Goal: Download file/media

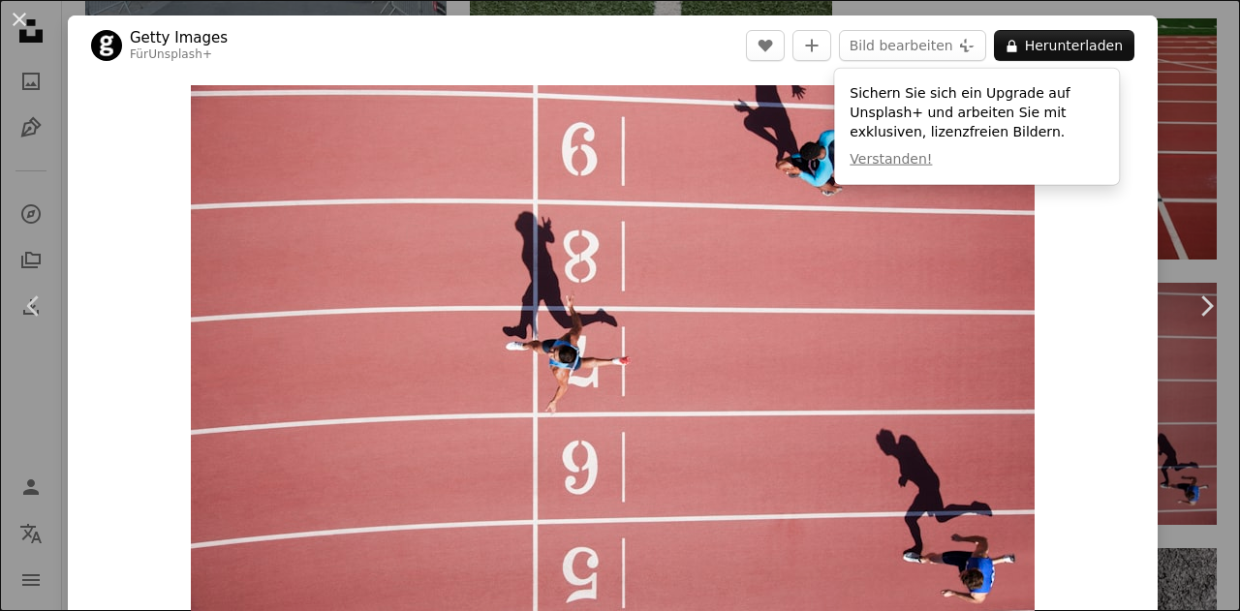
scroll to position [969, 0]
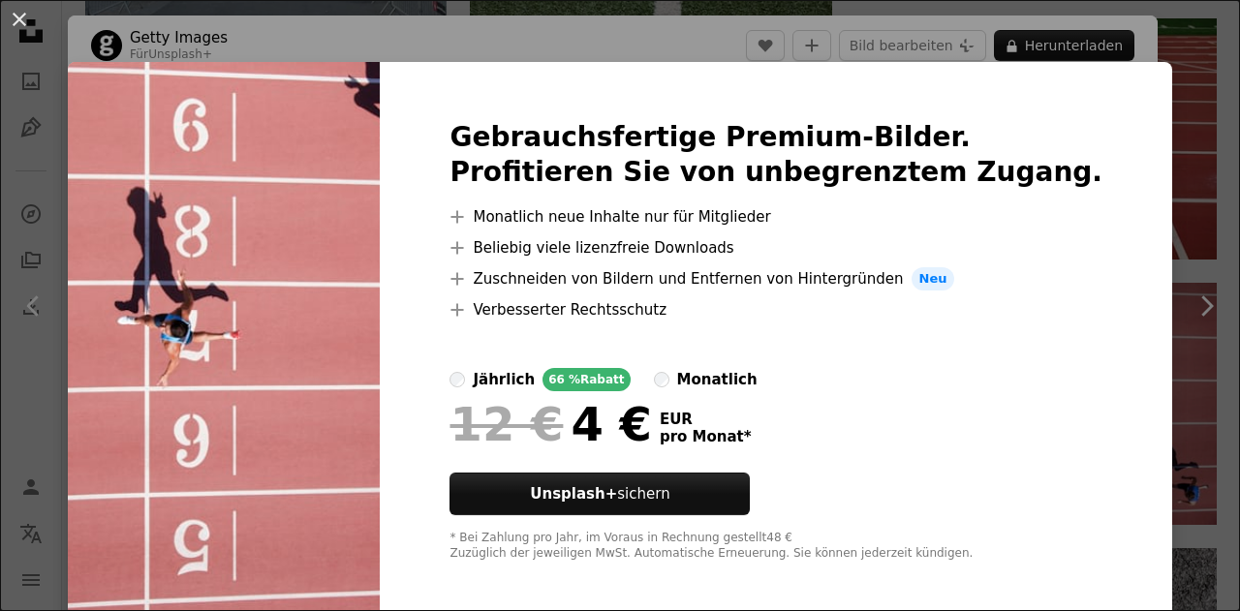
click at [380, 213] on img at bounding box center [224, 341] width 312 height 558
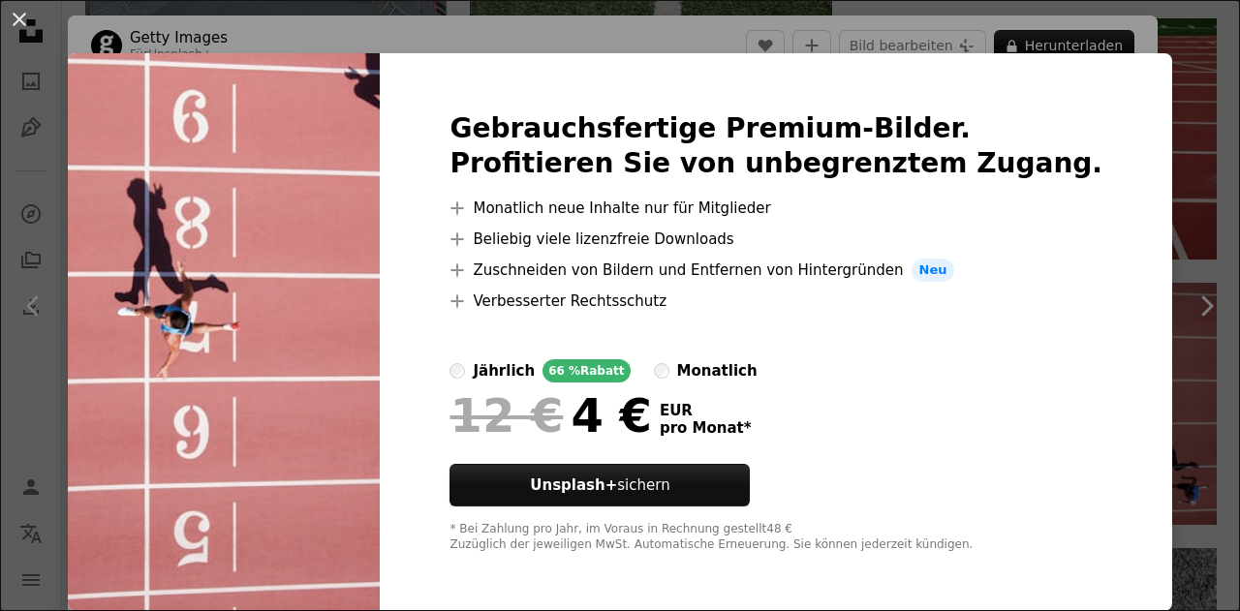
scroll to position [0, 0]
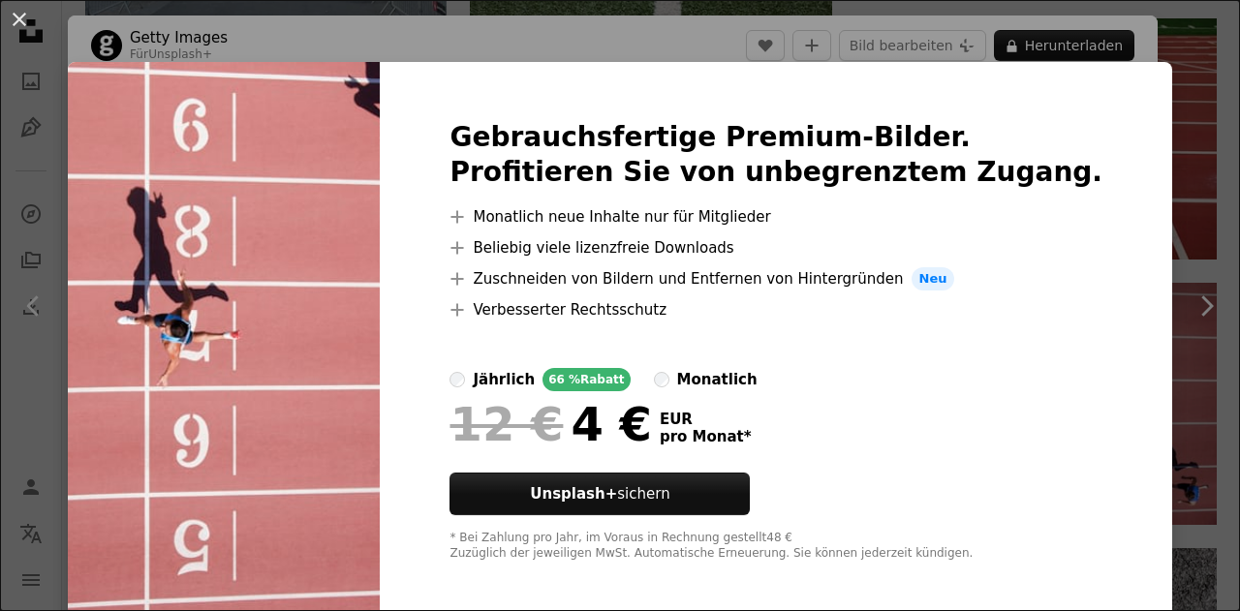
click at [1140, 128] on div "An X shape Gebrauchsfertige Premium-Bilder. Profitieren Sie von unbegrenztem Zu…" at bounding box center [620, 305] width 1240 height 611
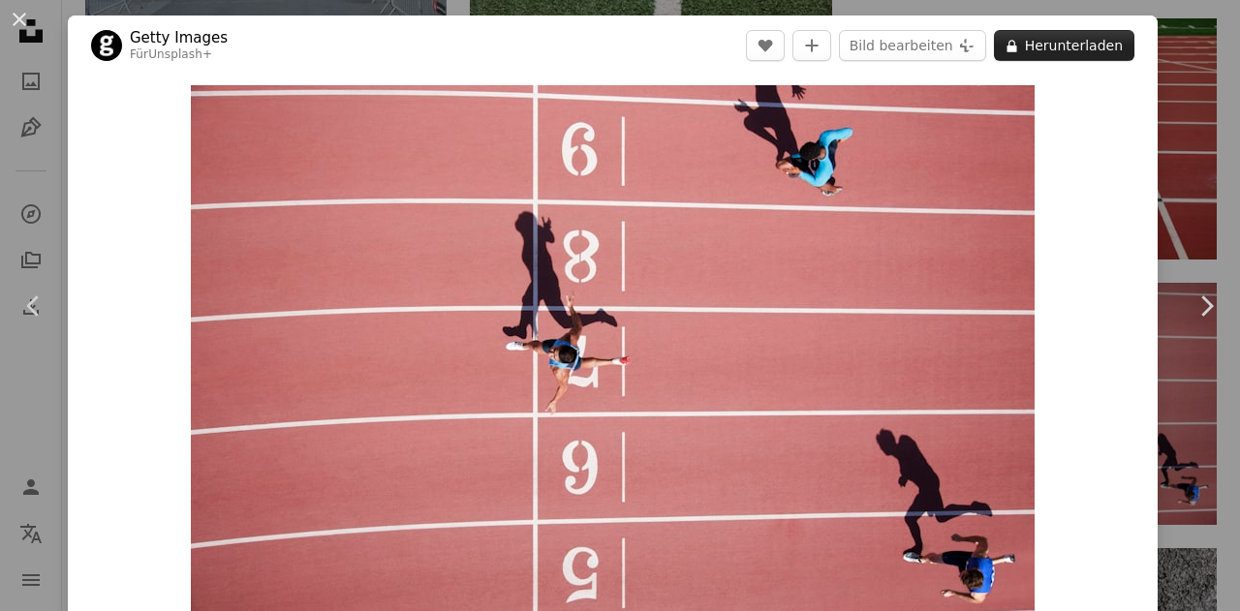
click at [1056, 51] on button "A lock Herunterladen" at bounding box center [1064, 45] width 140 height 31
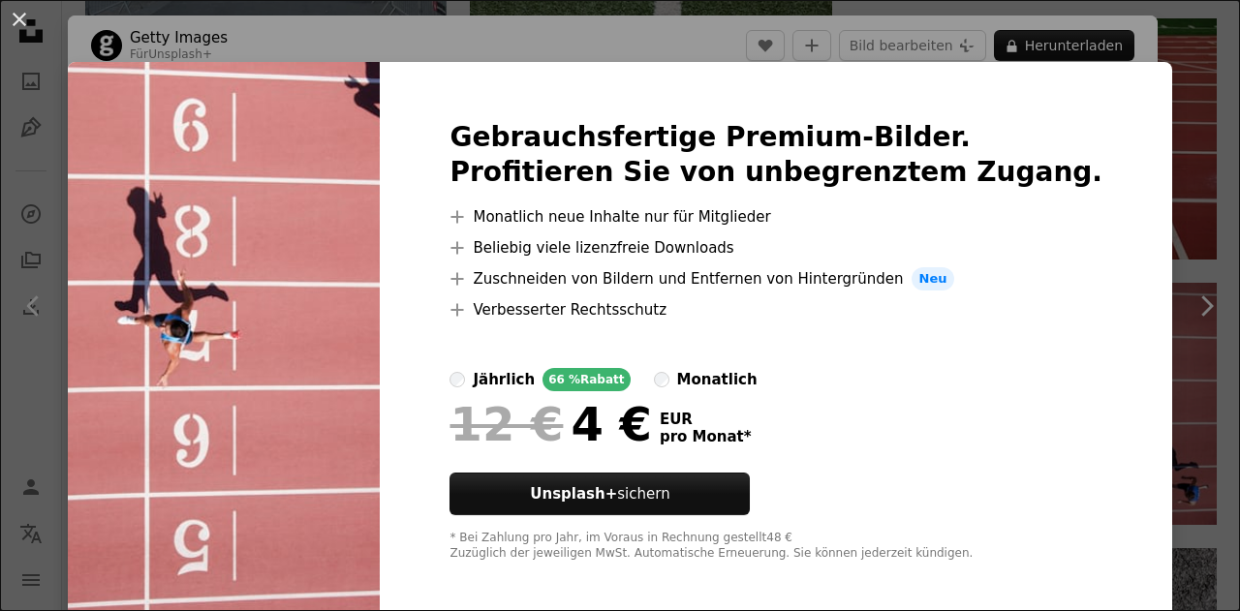
click at [1053, 263] on div "Gebrauchsfertige Premium-Bilder. Profitieren Sie von unbegrenztem Zugang. A plu…" at bounding box center [776, 341] width 792 height 558
click at [16, 16] on button "An X shape" at bounding box center [19, 19] width 23 height 23
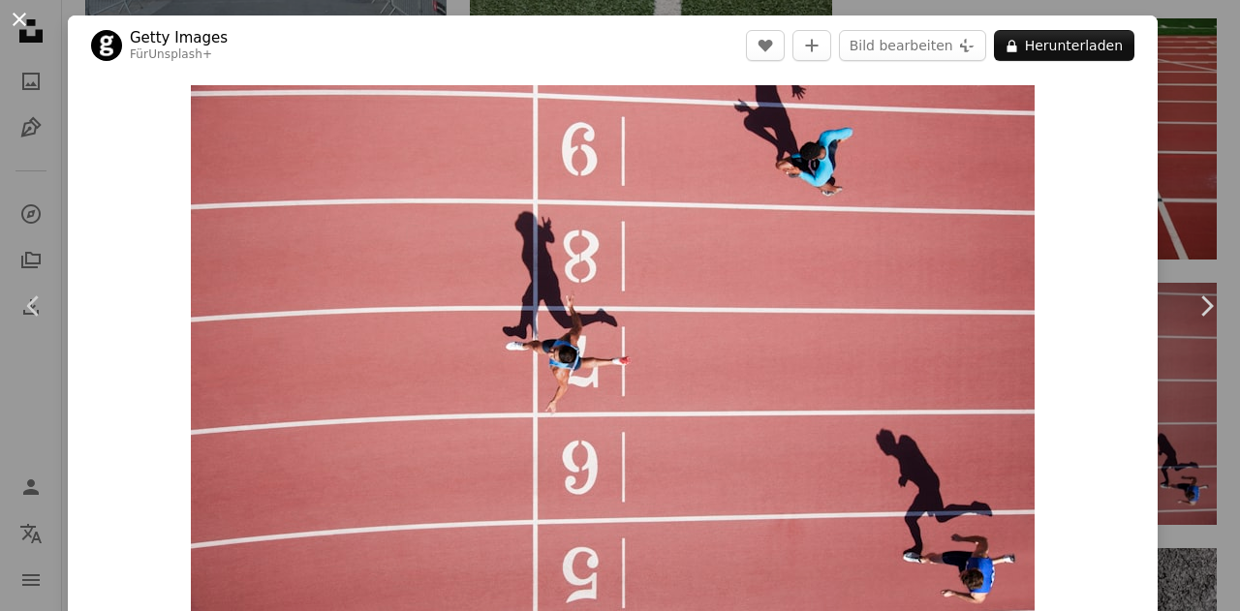
click at [26, 26] on button "An X shape" at bounding box center [19, 19] width 23 height 23
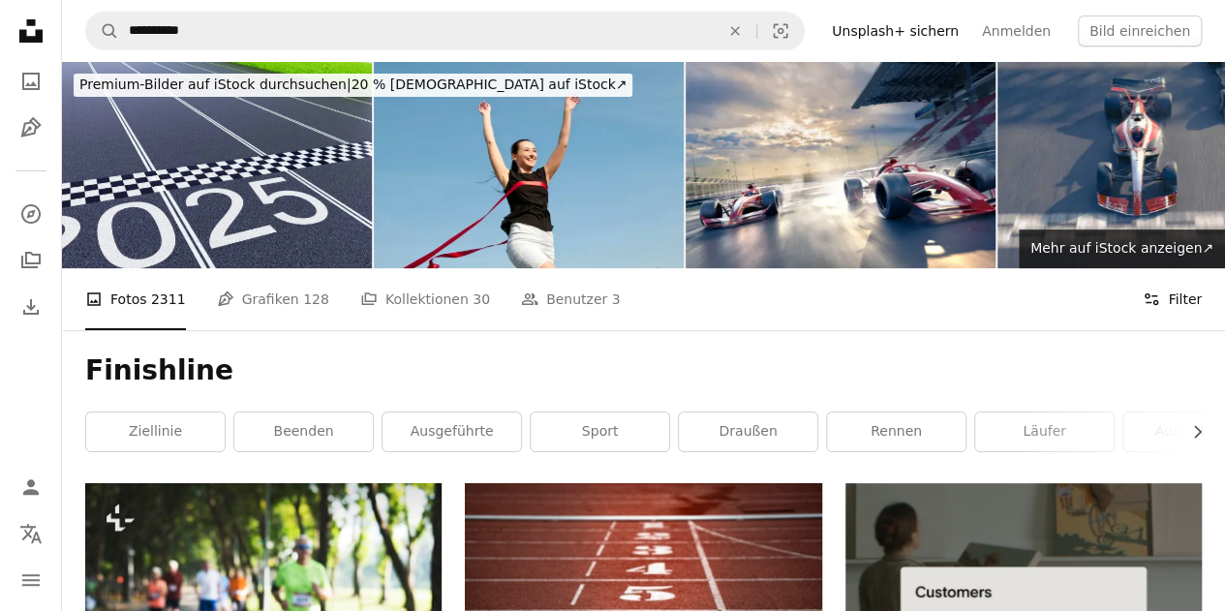
click at [1173, 294] on button "Filters Filter" at bounding box center [1172, 299] width 59 height 62
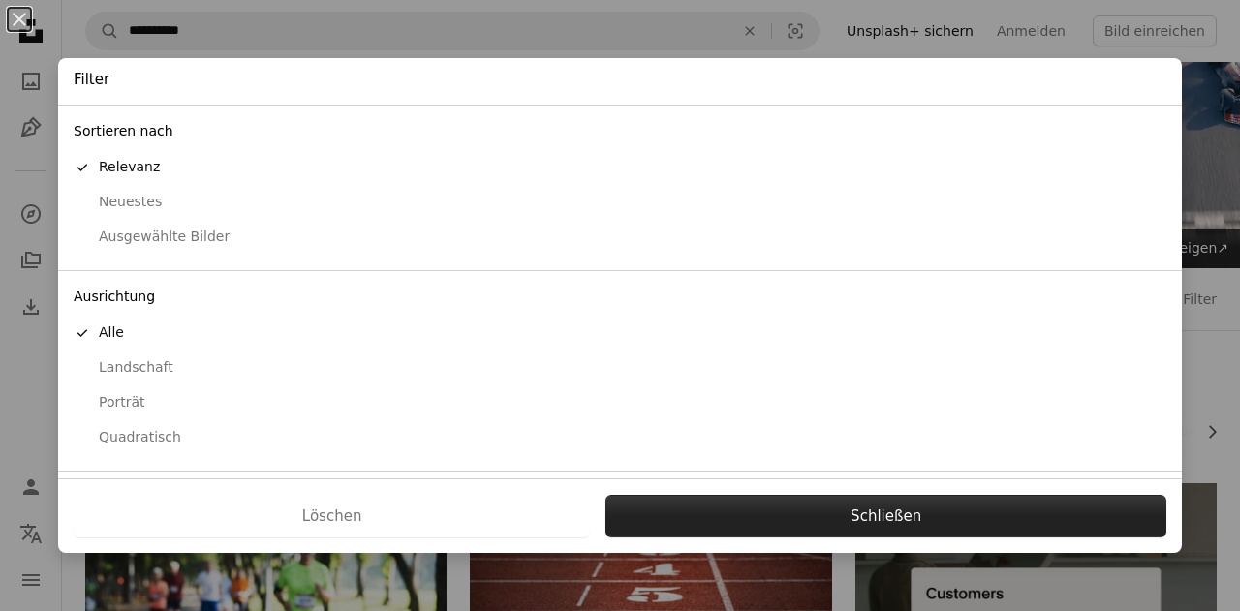
click at [686, 526] on button "Schließen" at bounding box center [885, 516] width 561 height 43
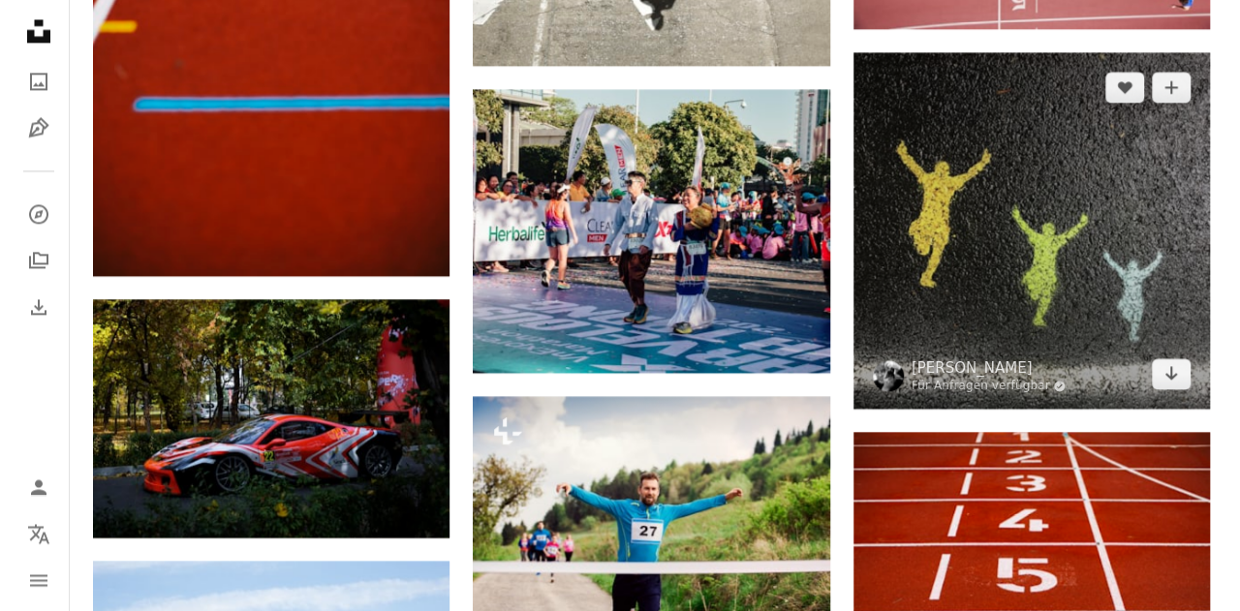
scroll to position [1356, 0]
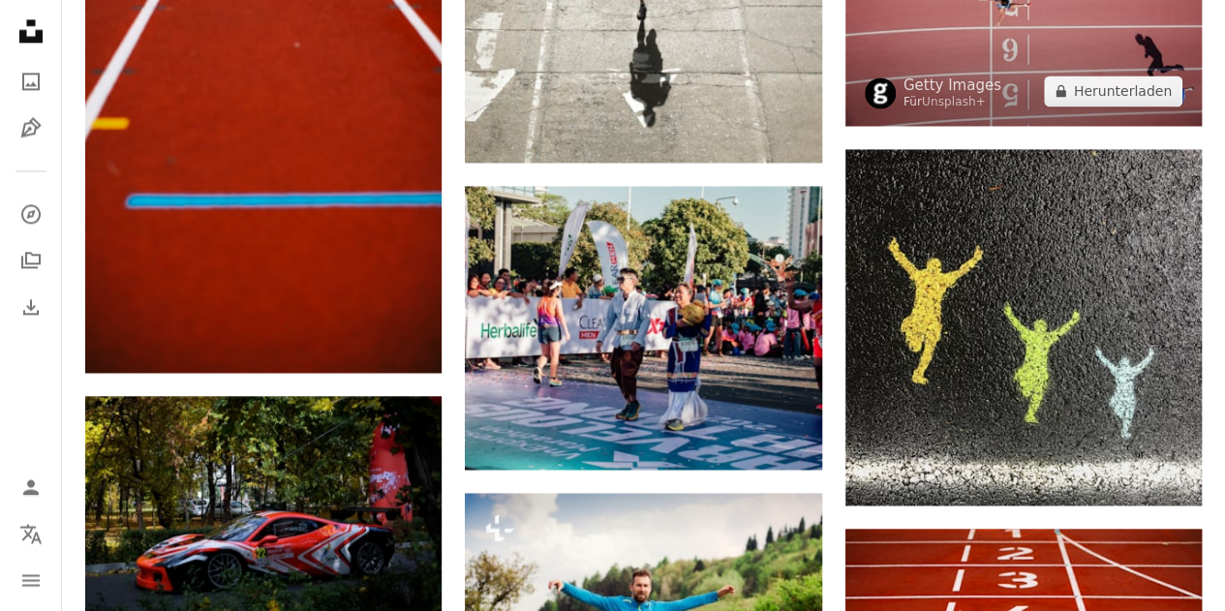
click at [1000, 63] on img at bounding box center [1024, 7] width 356 height 238
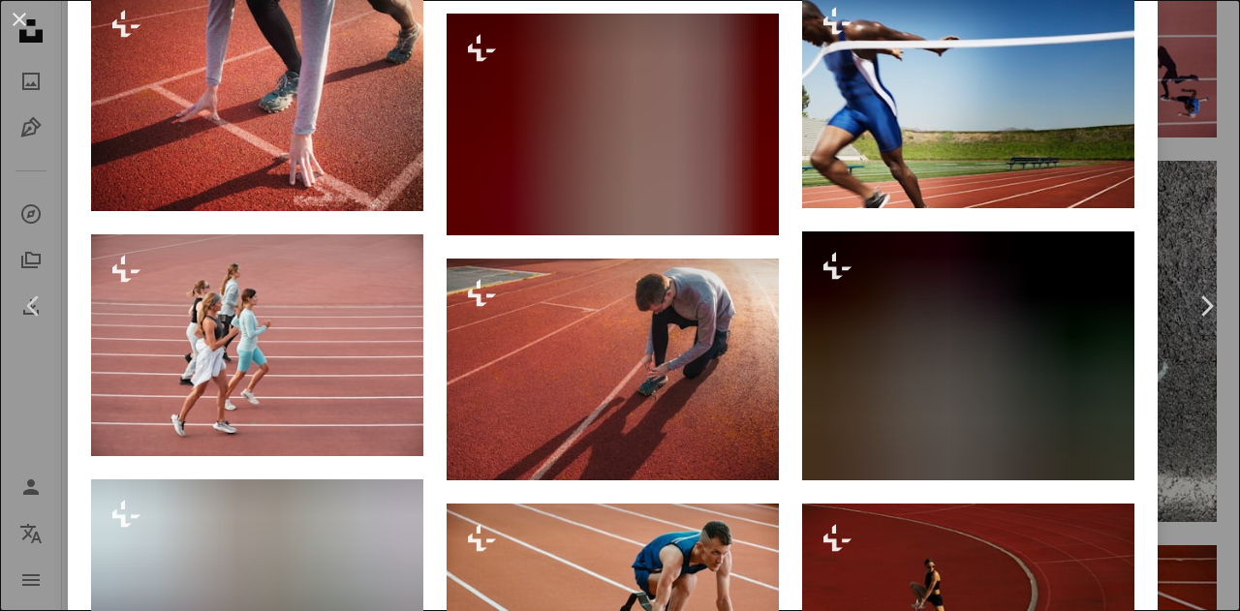
scroll to position [4431, 0]
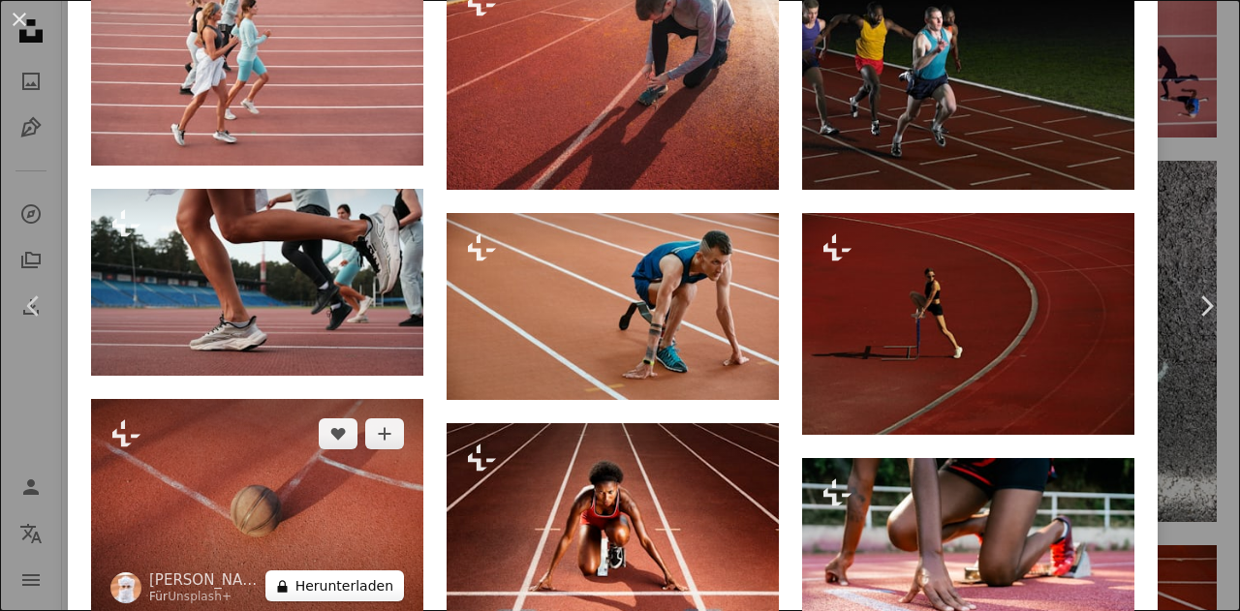
click at [355, 571] on button "A lock Herunterladen" at bounding box center [334, 586] width 139 height 31
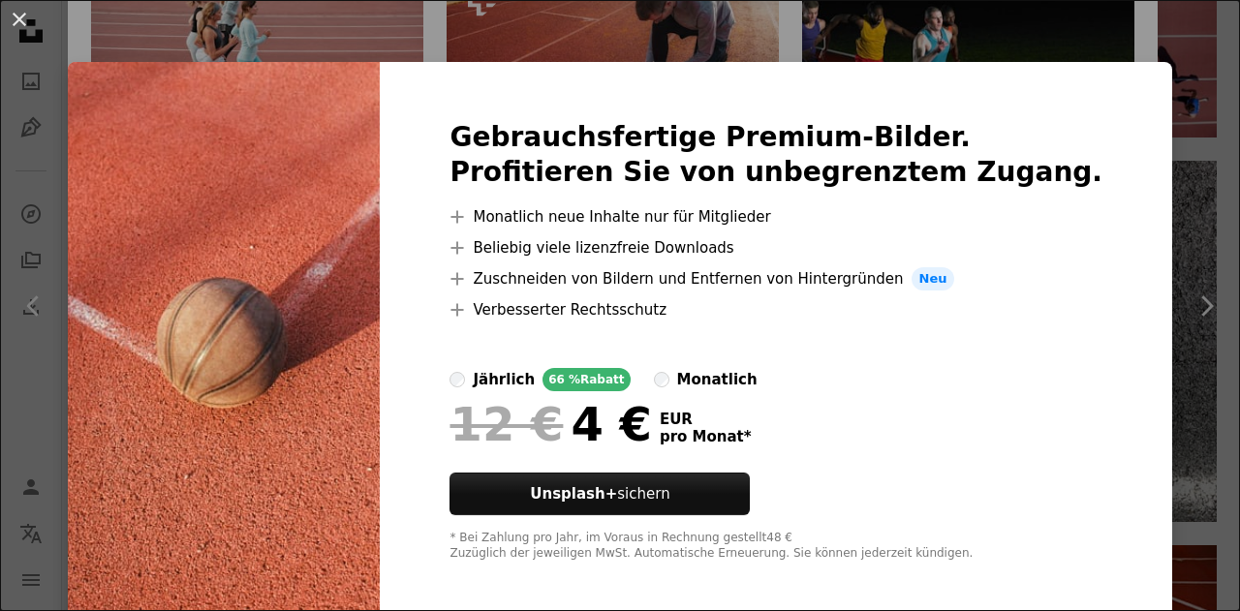
click at [1131, 189] on div "An X shape Gebrauchsfertige Premium-Bilder. Profitieren Sie von unbegrenztem Zu…" at bounding box center [620, 305] width 1240 height 611
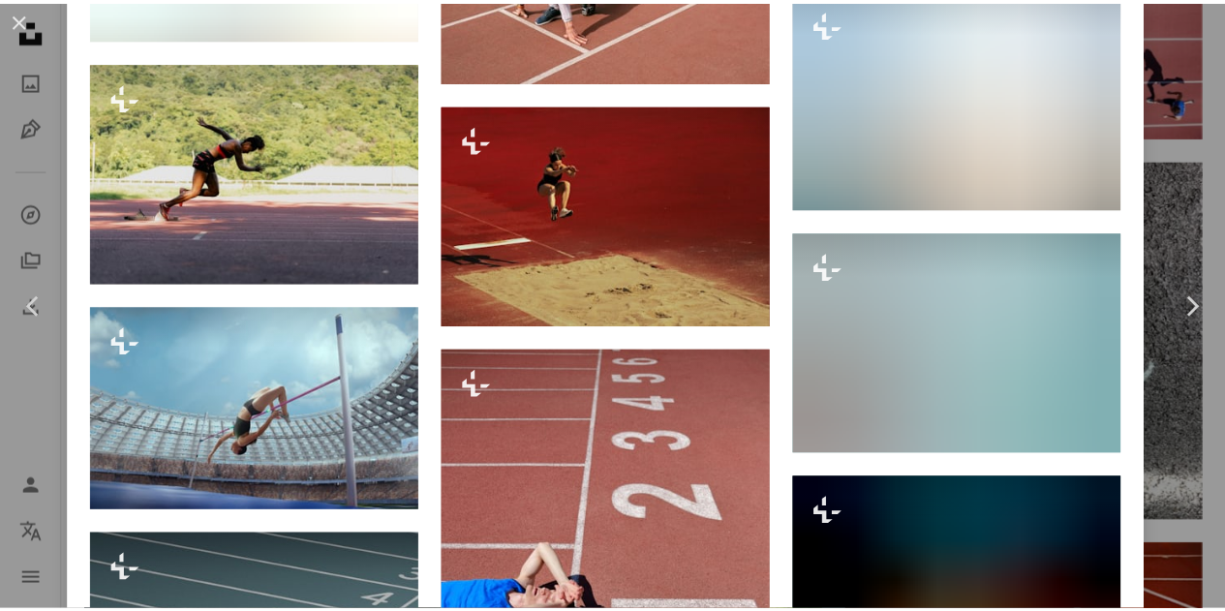
scroll to position [7031, 0]
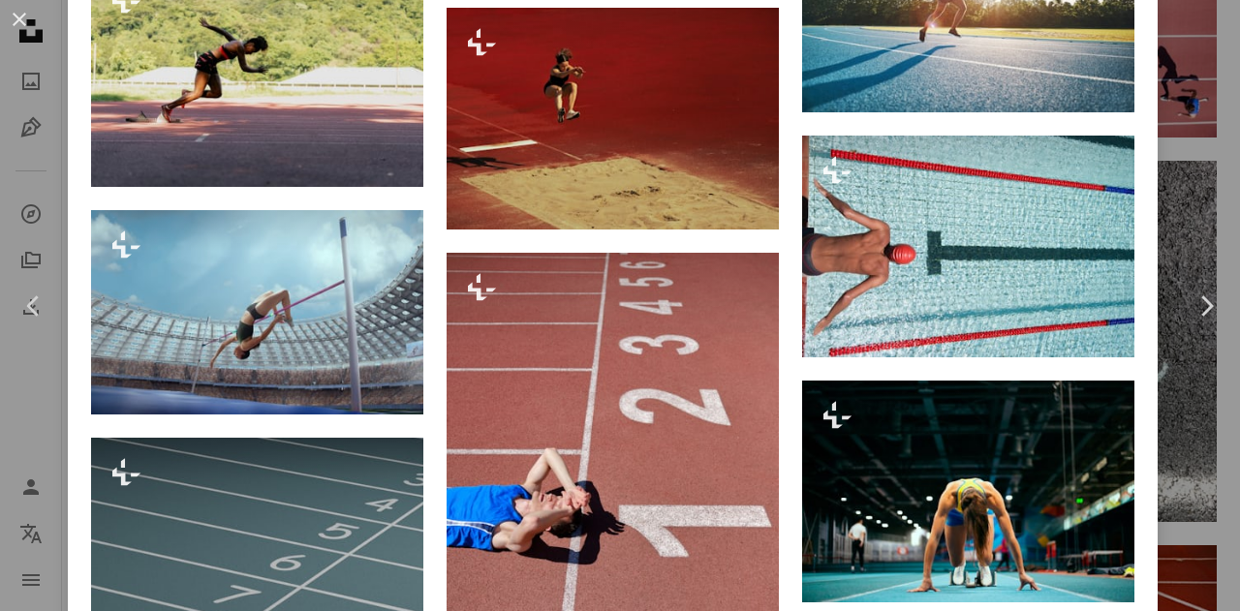
click at [19, 15] on button "An X shape" at bounding box center [19, 19] width 23 height 23
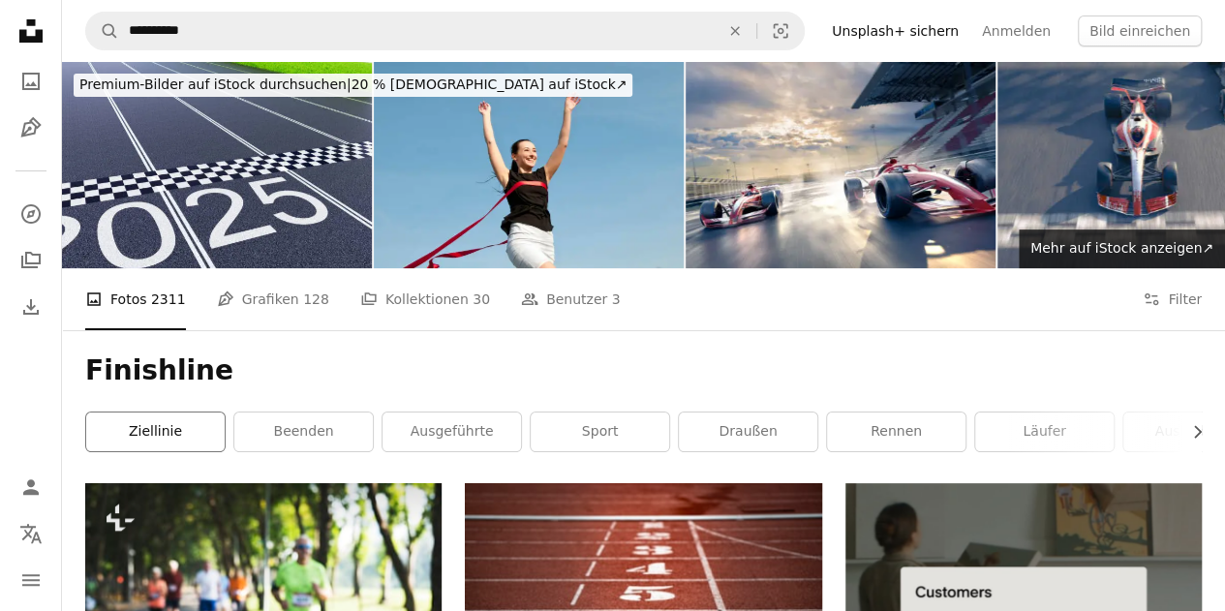
click at [157, 432] on link "Ziellinie" at bounding box center [155, 432] width 139 height 39
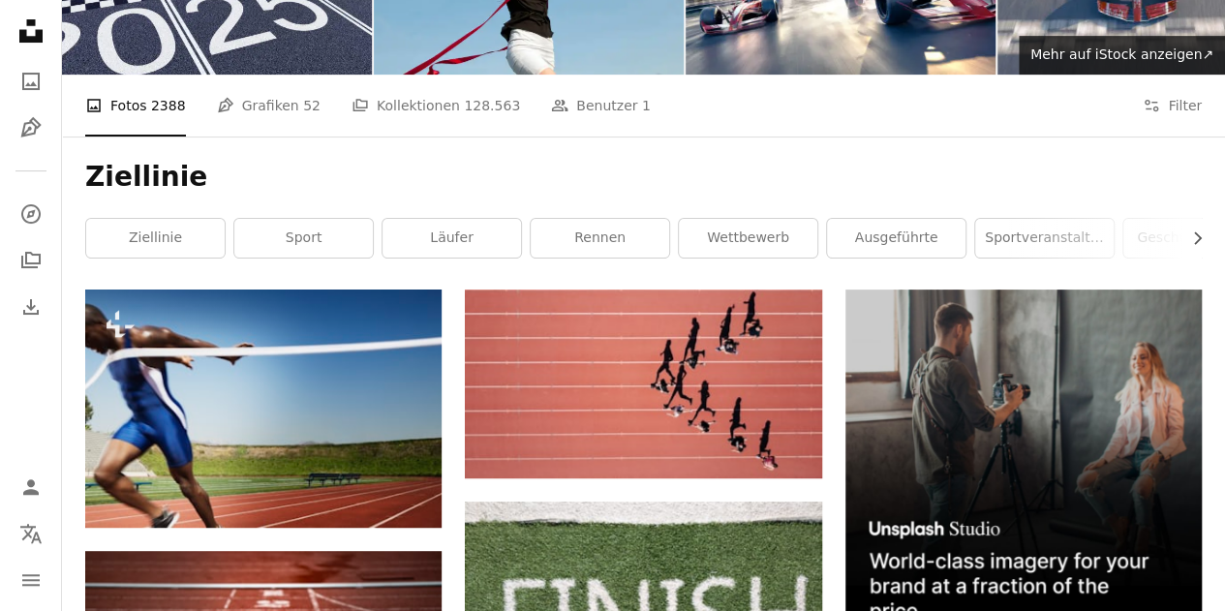
scroll to position [291, 0]
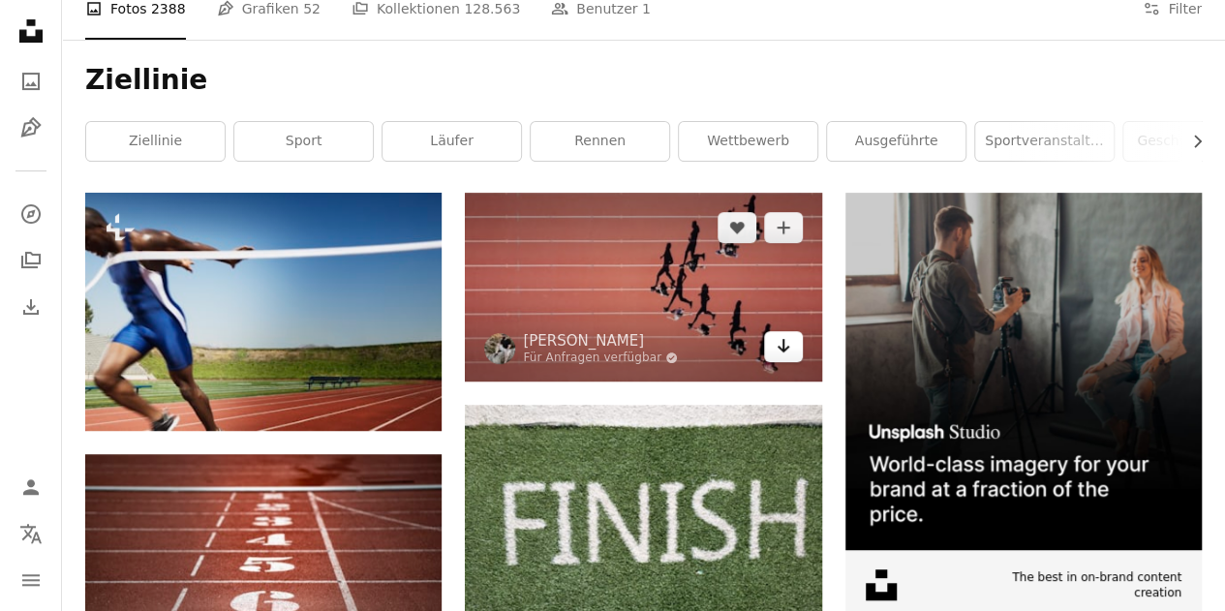
click at [780, 351] on icon "Arrow pointing down" at bounding box center [783, 345] width 15 height 23
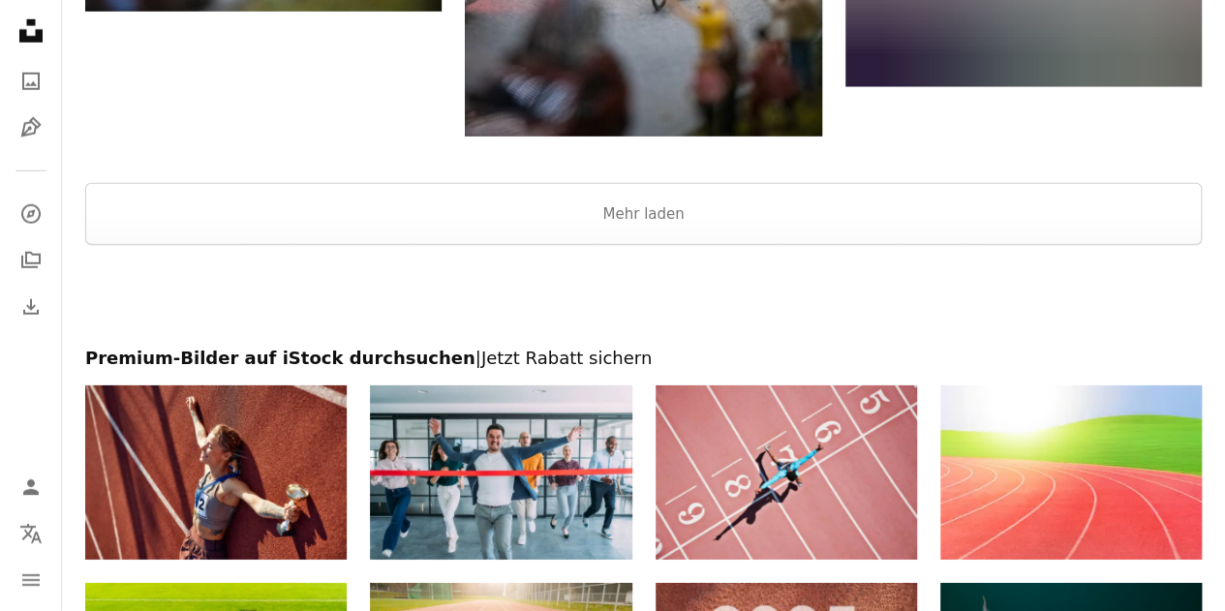
scroll to position [2906, 0]
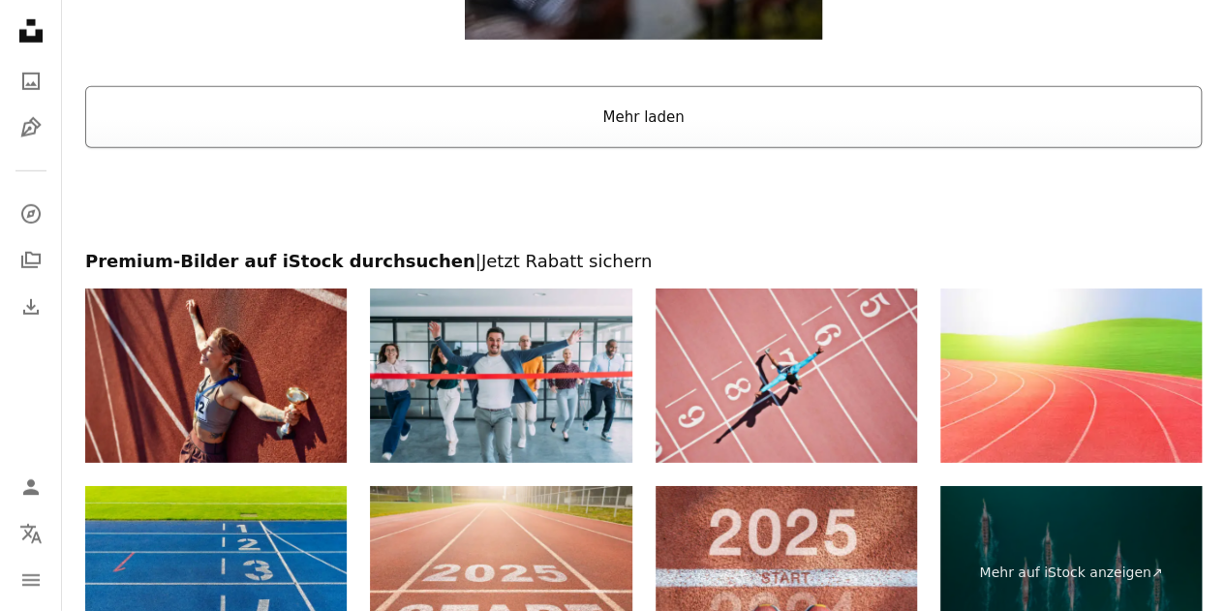
click at [676, 104] on button "Mehr laden" at bounding box center [643, 117] width 1117 height 62
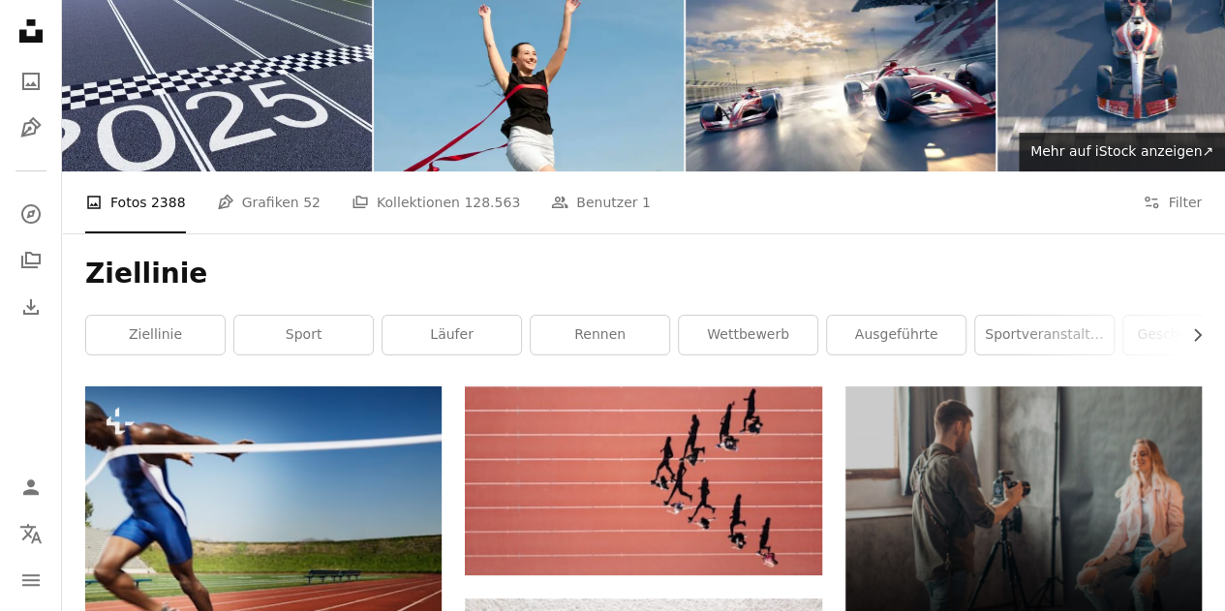
scroll to position [0, 0]
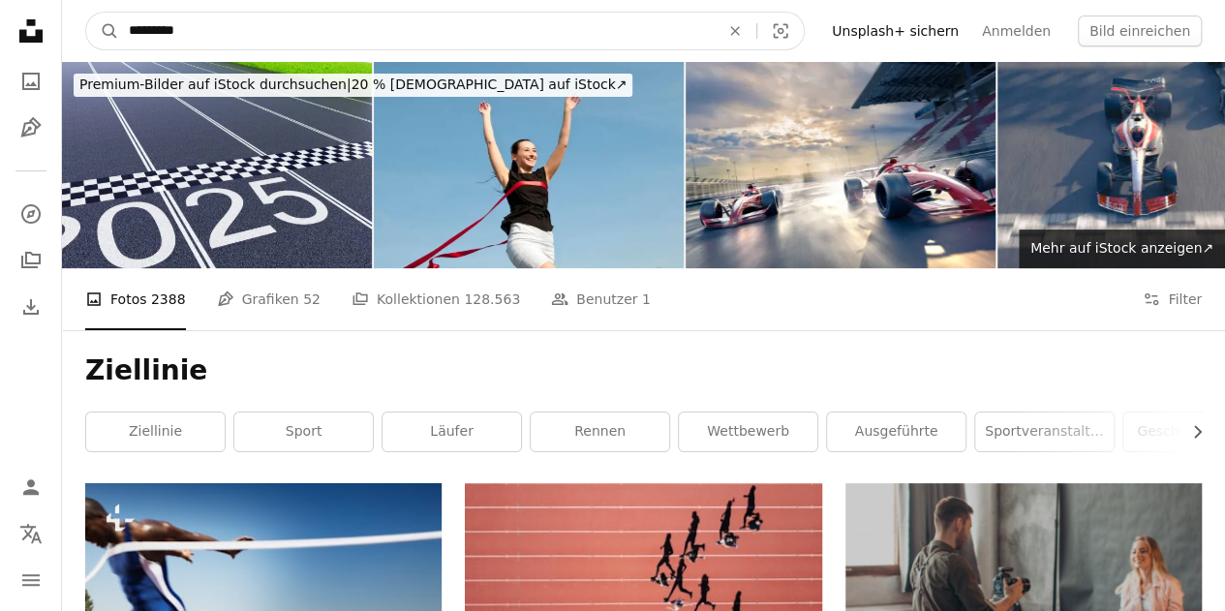
drag, startPoint x: 205, startPoint y: 25, endPoint x: 0, endPoint y: 44, distance: 206.2
type input "**********"
click at [86, 13] on button "A magnifying glass" at bounding box center [102, 31] width 33 height 37
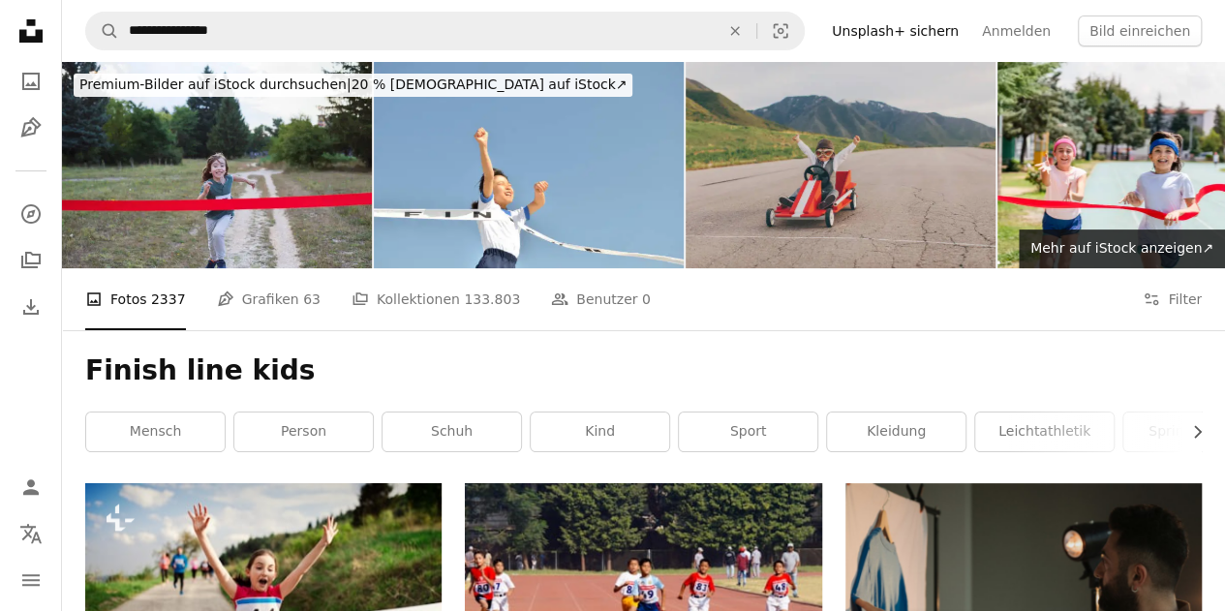
click at [813, 172] on img at bounding box center [841, 165] width 310 height 206
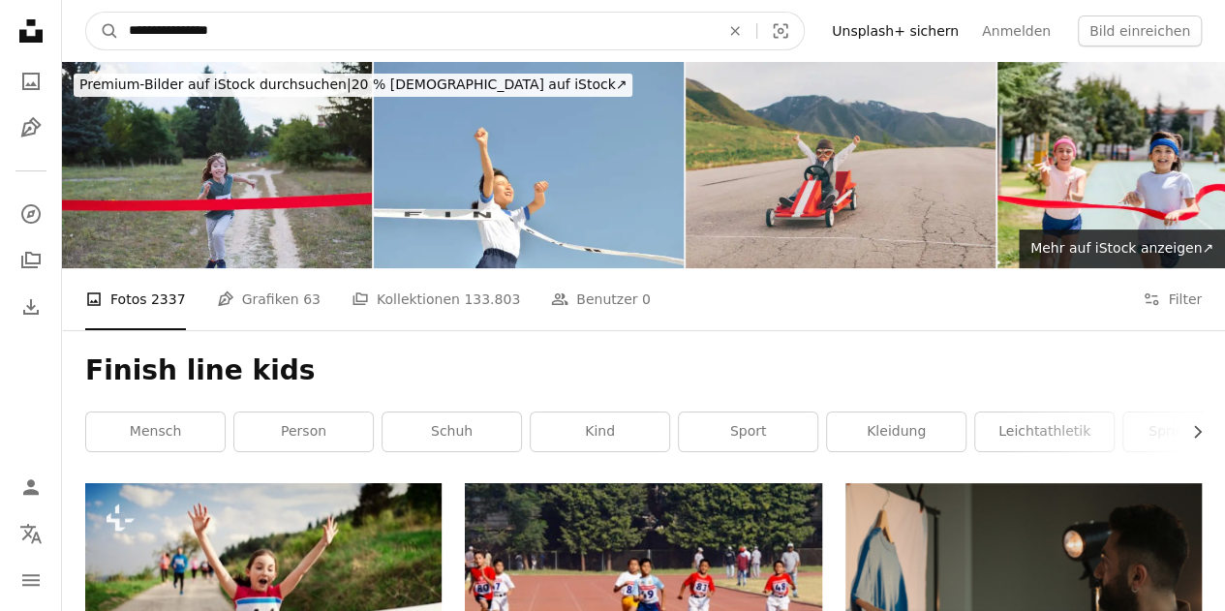
drag, startPoint x: 242, startPoint y: 34, endPoint x: 0, endPoint y: -117, distance: 285.5
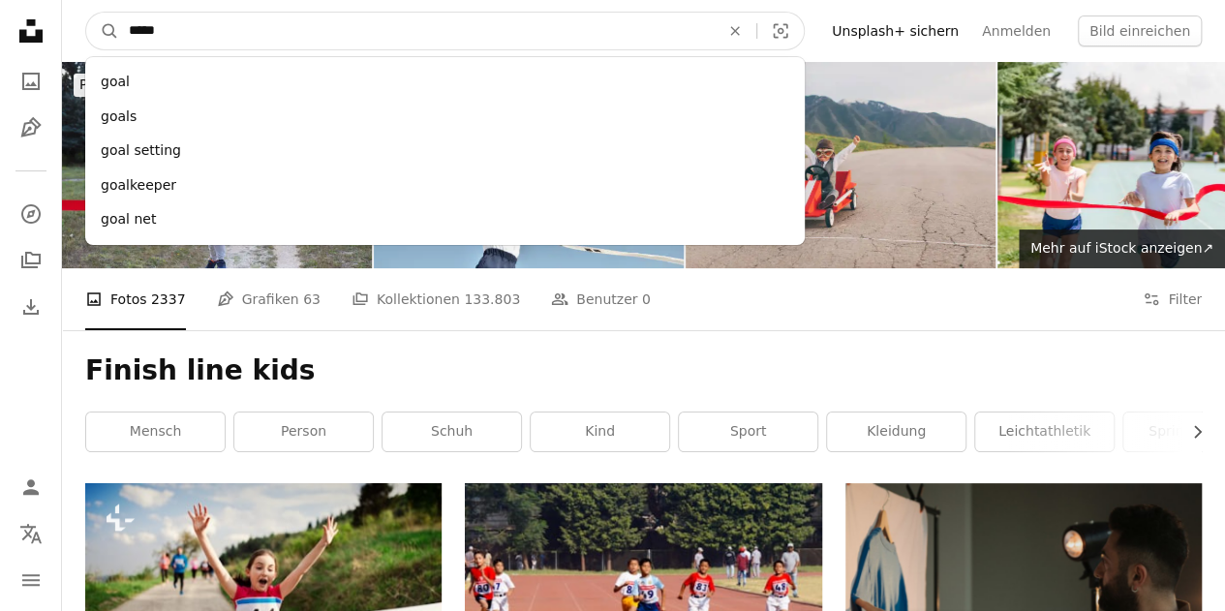
type input "****"
click at [86, 13] on button "A magnifying glass" at bounding box center [102, 31] width 33 height 37
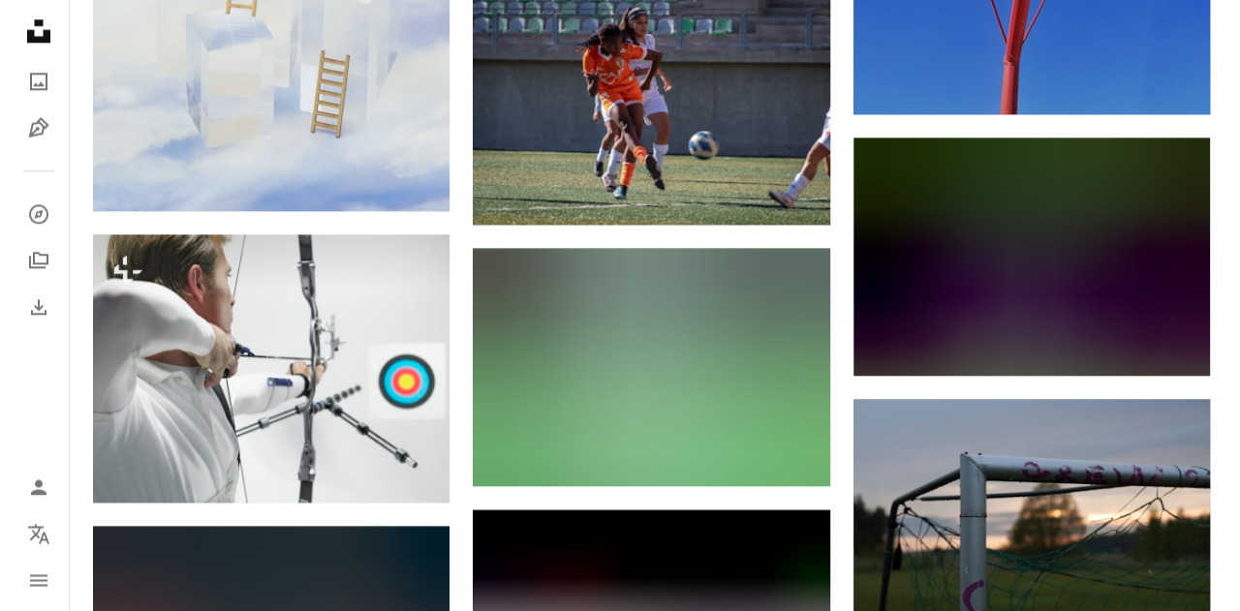
scroll to position [15305, 0]
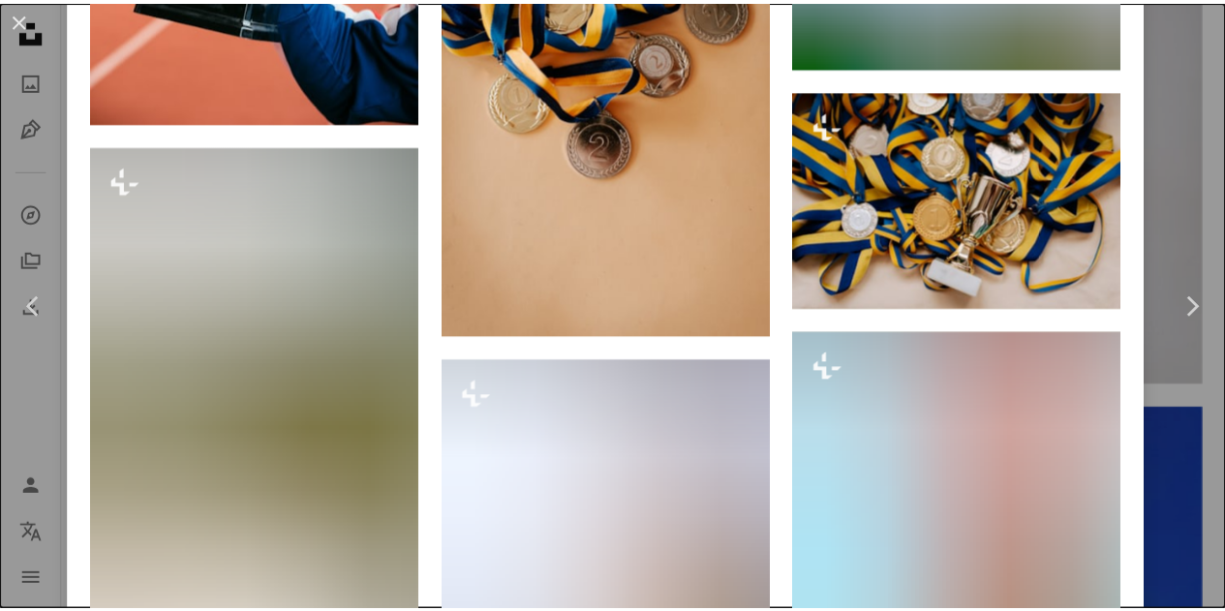
scroll to position [2422, 0]
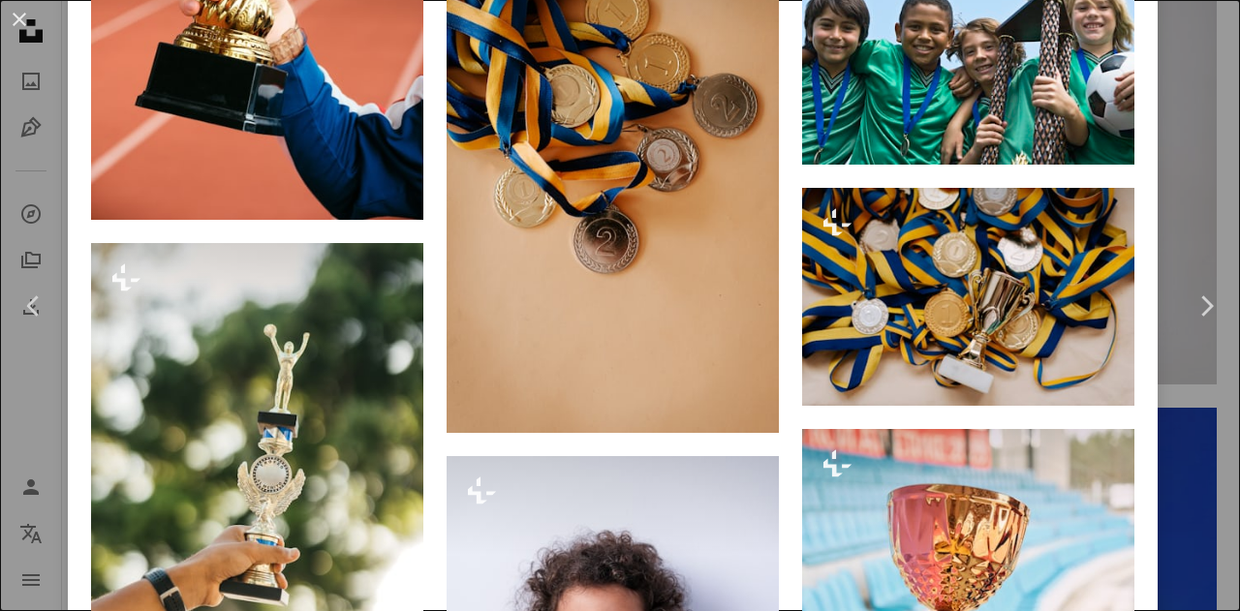
drag, startPoint x: 9, startPoint y: 11, endPoint x: 213, endPoint y: 51, distance: 208.4
click at [8, 11] on button "An X shape" at bounding box center [19, 19] width 23 height 23
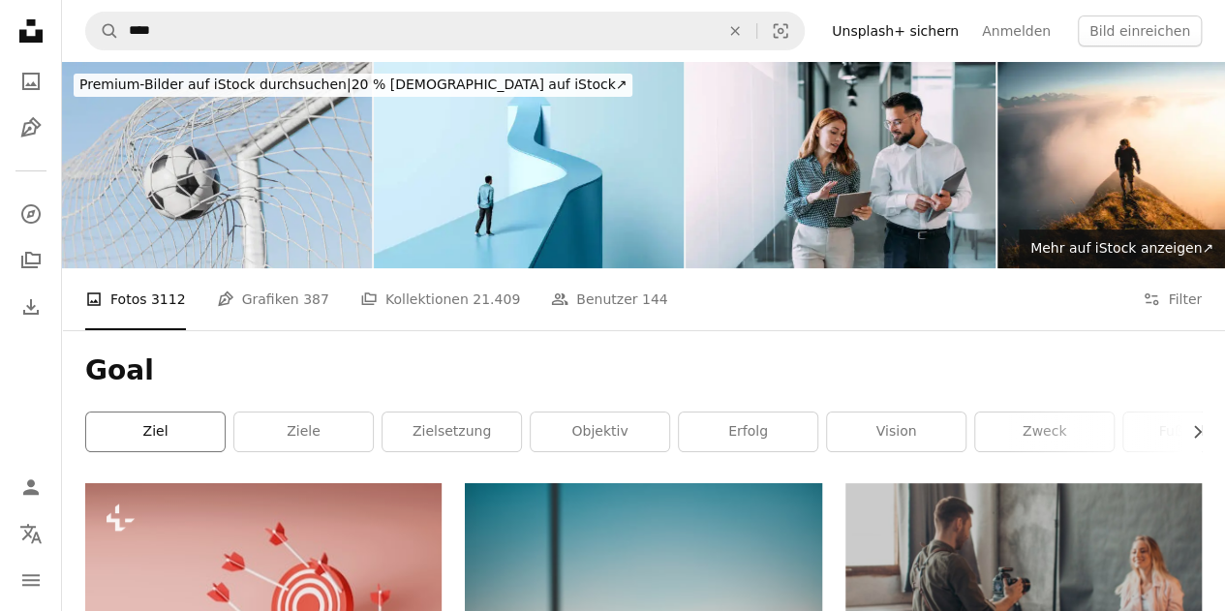
click at [180, 439] on link "Ziel" at bounding box center [155, 432] width 139 height 39
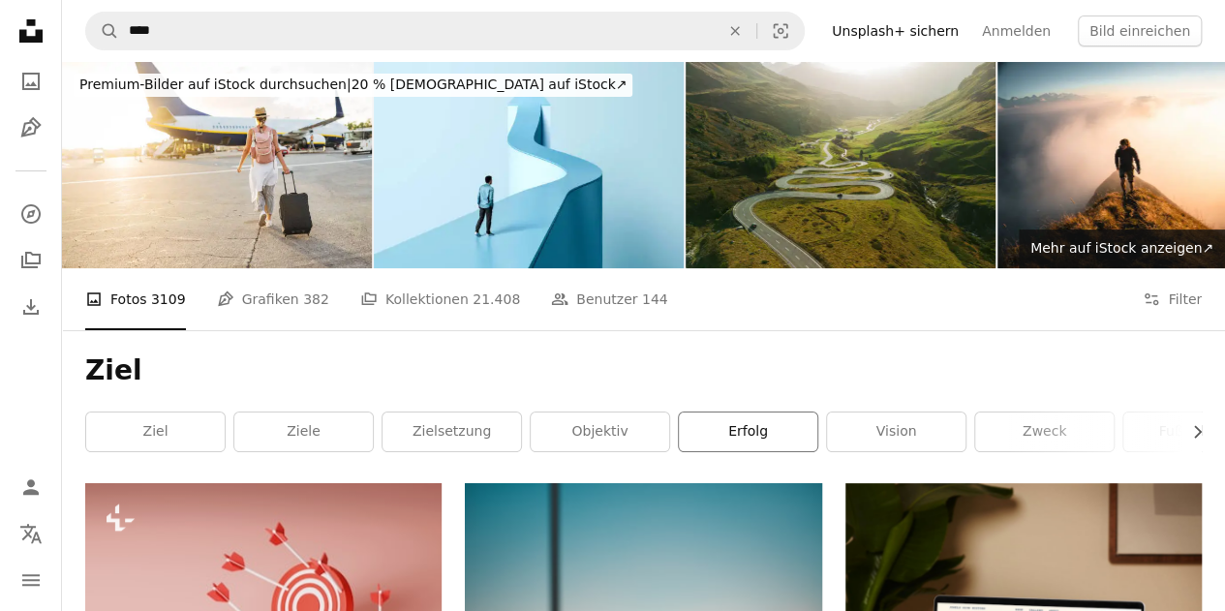
click at [722, 438] on link "Erfolg" at bounding box center [748, 432] width 139 height 39
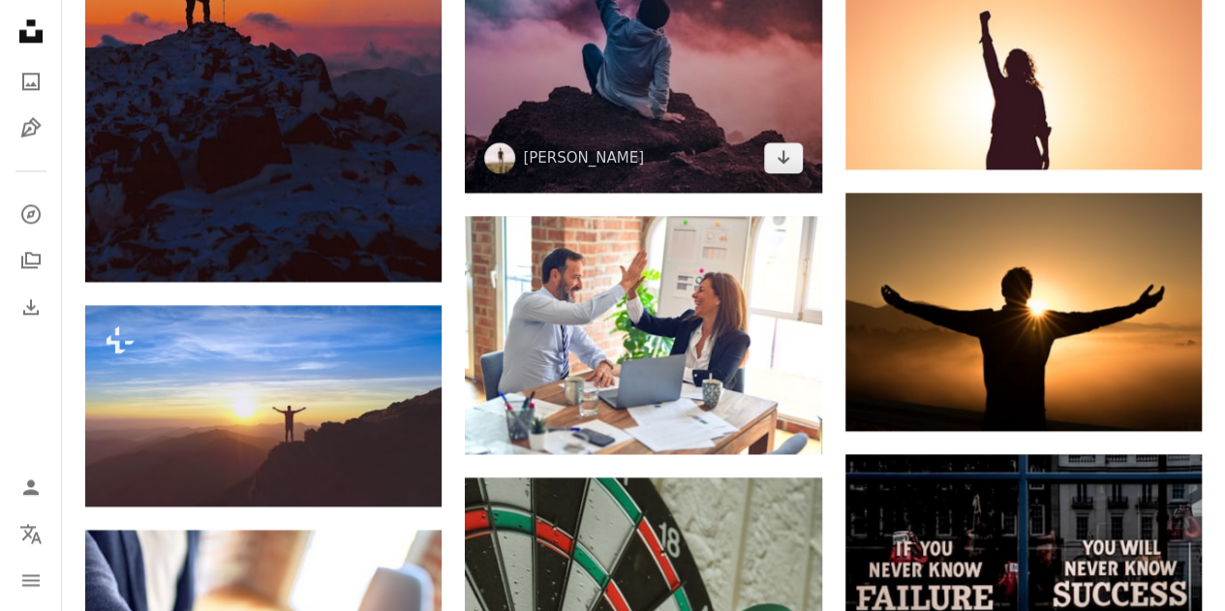
scroll to position [1162, 0]
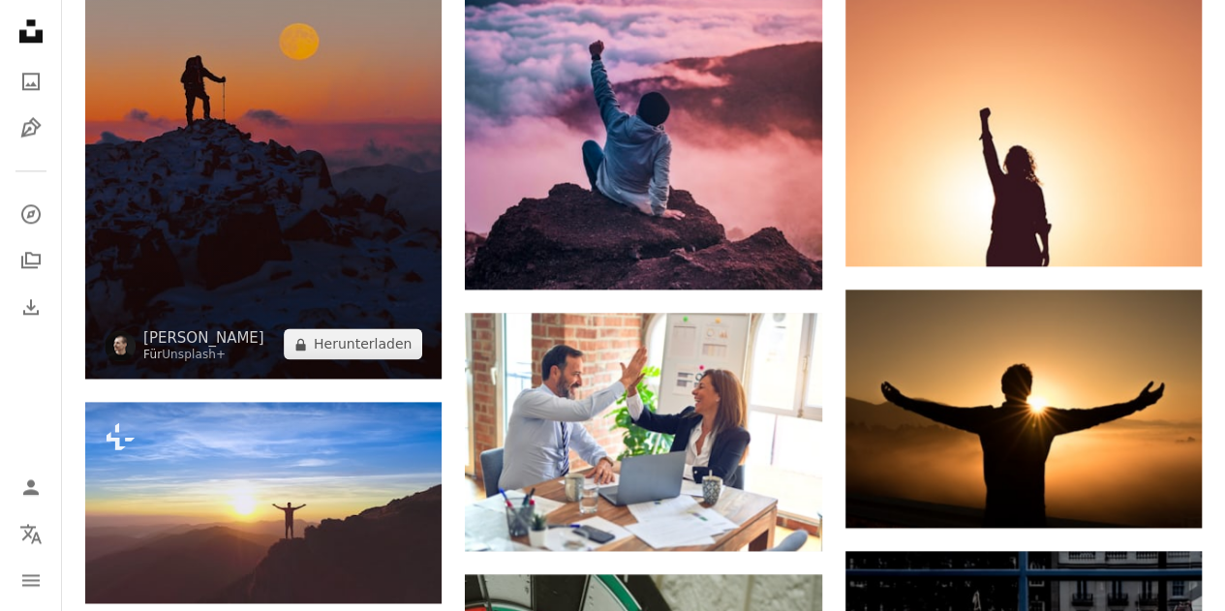
click at [233, 241] on img at bounding box center [263, 111] width 356 height 535
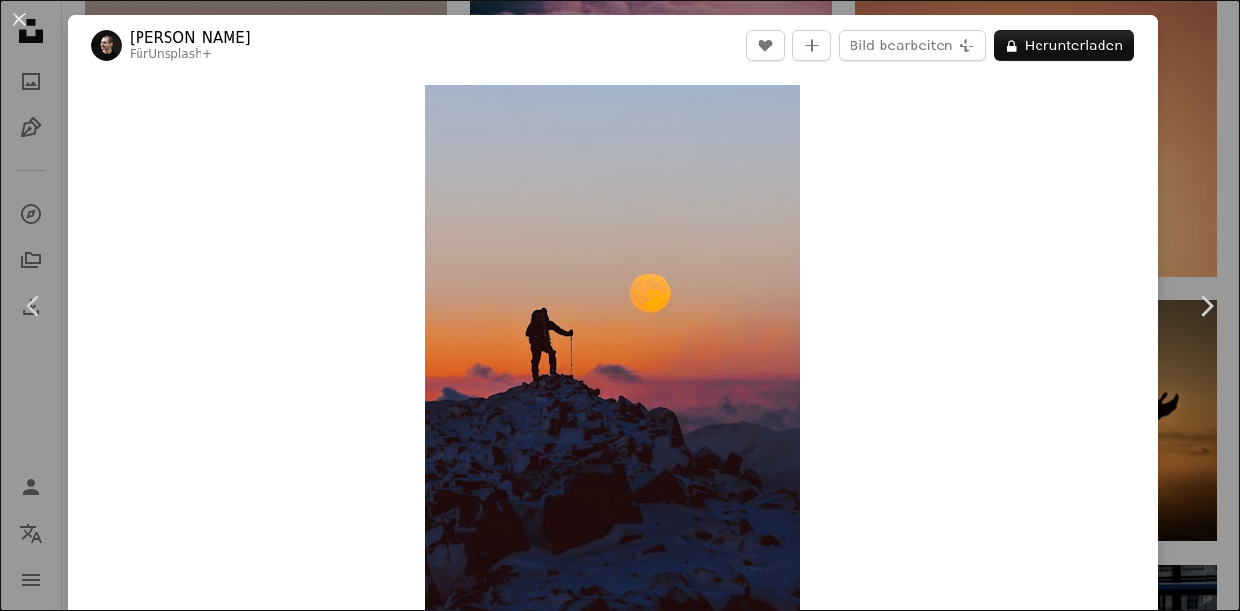
click at [1206, 69] on div "An X shape Chevron left Chevron right [PERSON_NAME] Für Unsplash+ A heart A plu…" at bounding box center [620, 305] width 1240 height 611
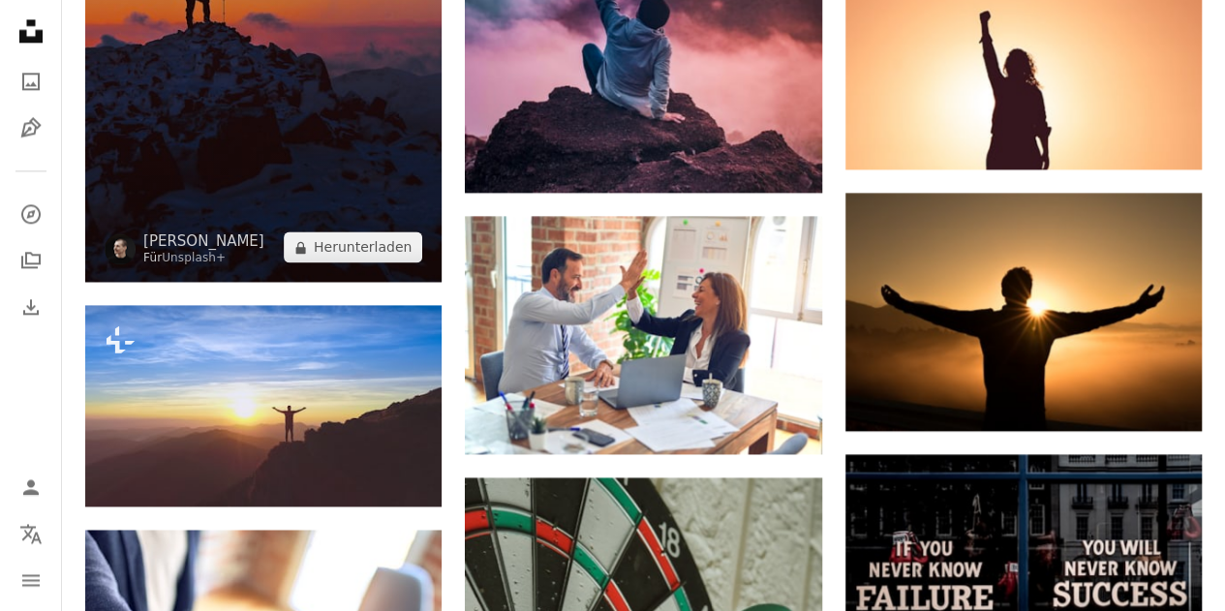
scroll to position [1066, 0]
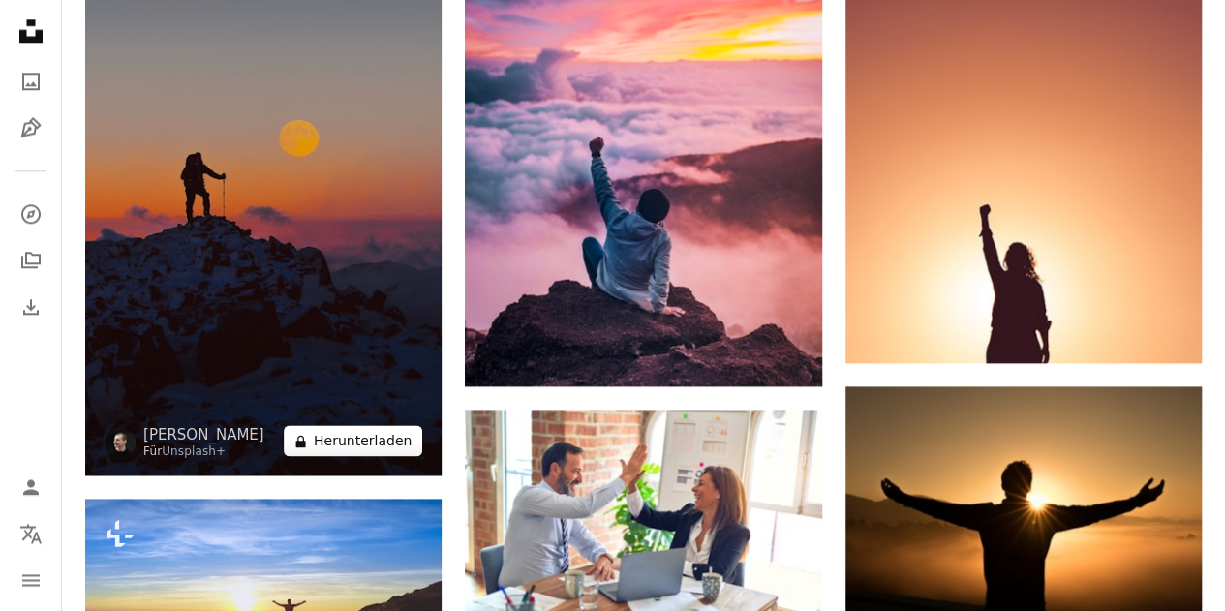
click at [369, 433] on button "A lock Herunterladen" at bounding box center [353, 440] width 139 height 31
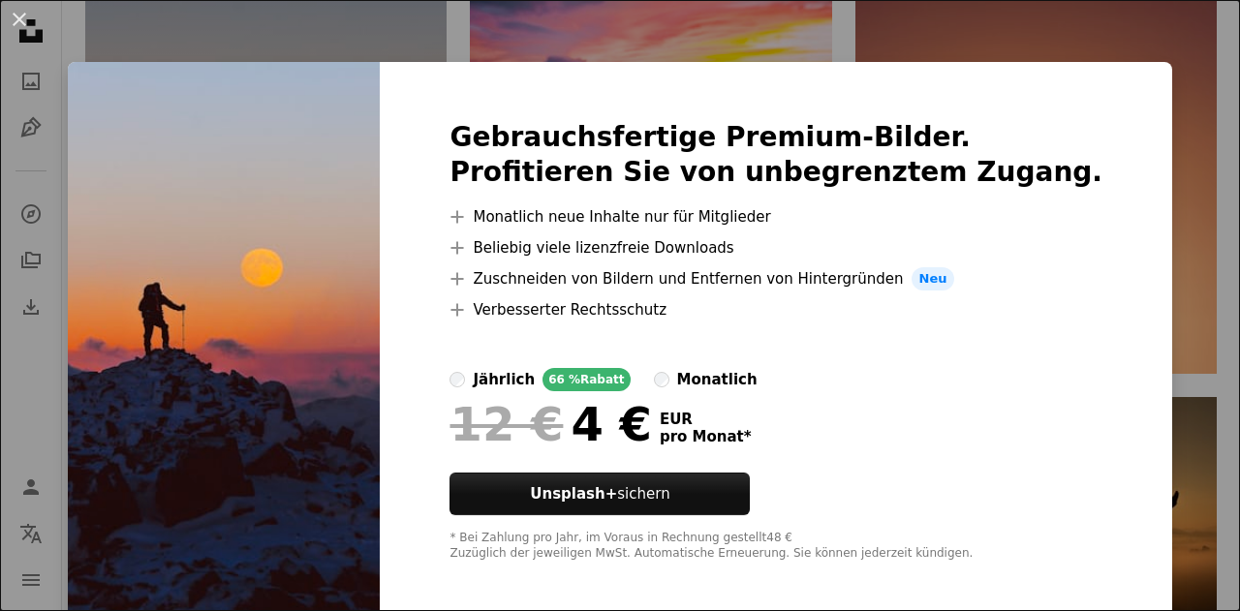
click at [1195, 80] on div "An X shape Gebrauchsfertige Premium-Bilder. Profitieren Sie von unbegrenztem Zu…" at bounding box center [620, 305] width 1240 height 611
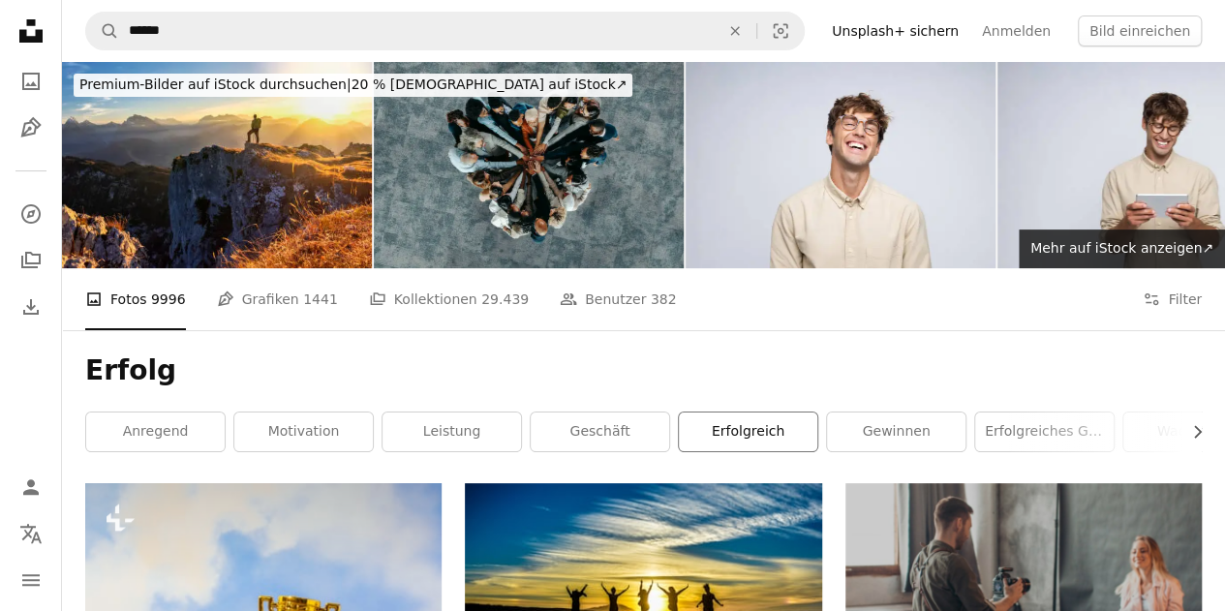
click at [785, 436] on link "erfolgreich" at bounding box center [748, 432] width 139 height 39
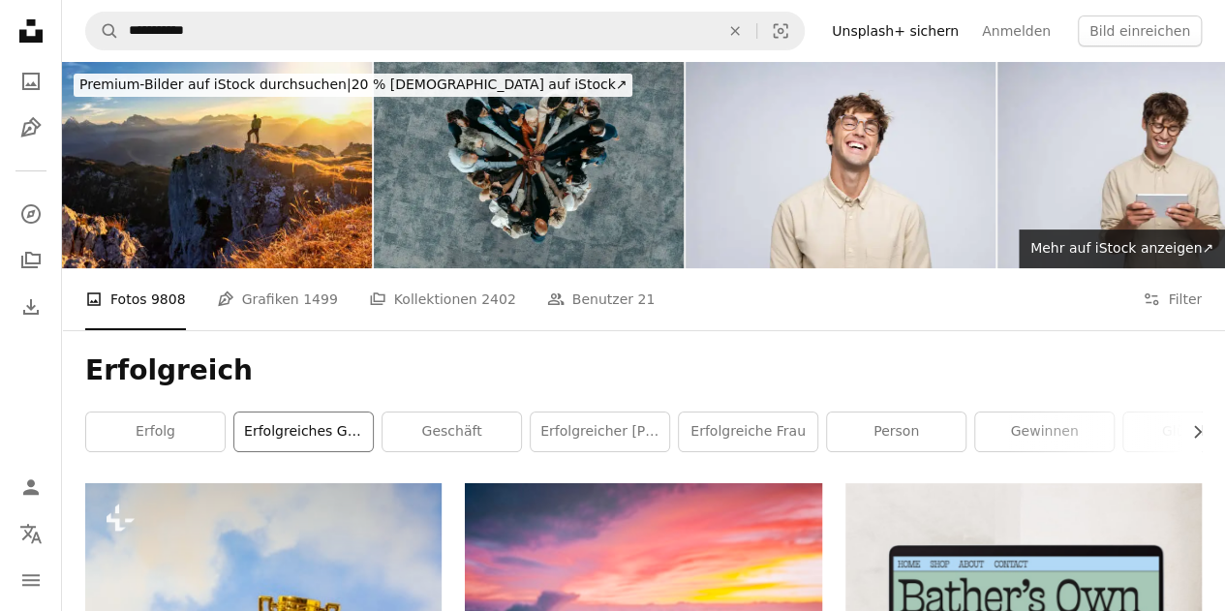
click at [277, 439] on link "Erfolgreiches Geschäft" at bounding box center [303, 432] width 139 height 39
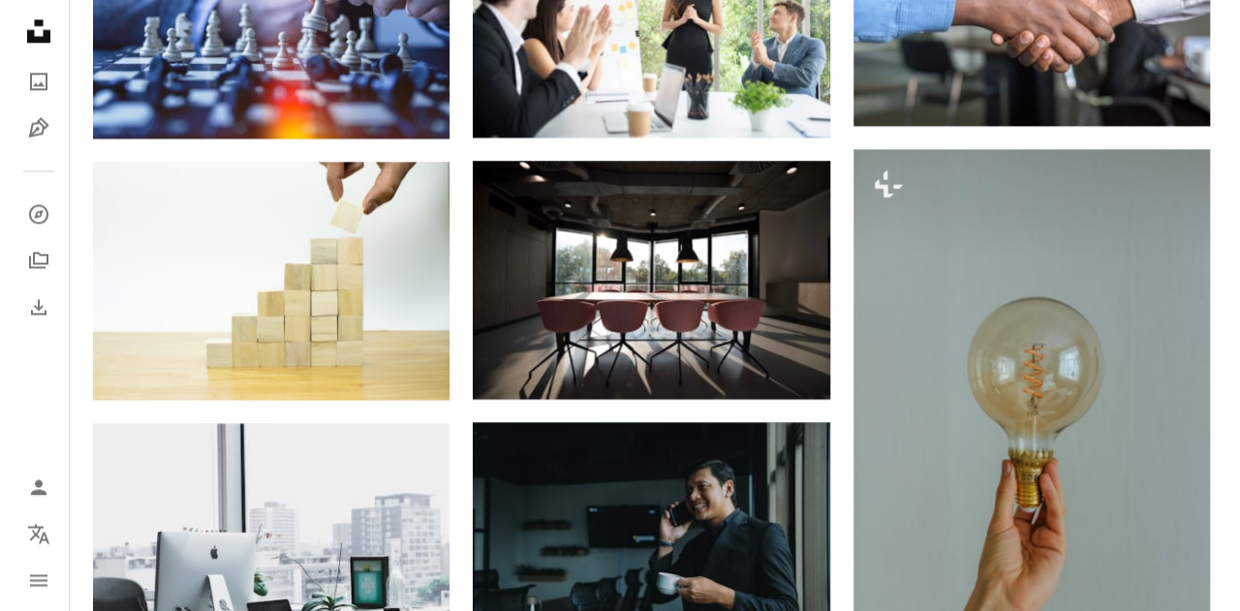
scroll to position [1550, 0]
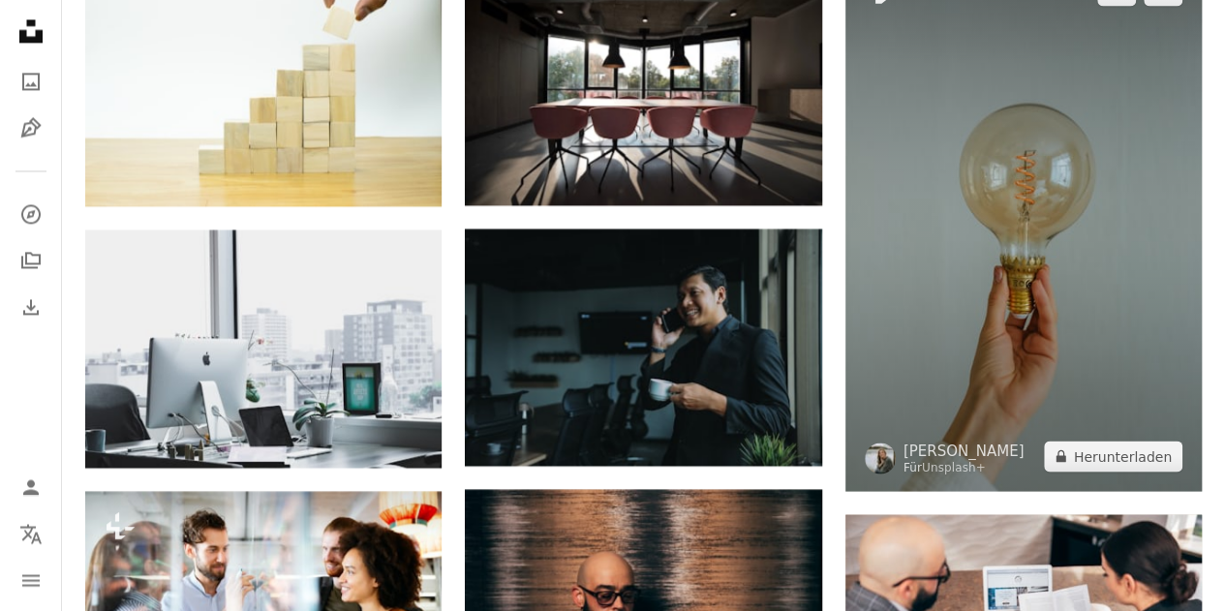
click at [1111, 307] on img at bounding box center [1024, 223] width 356 height 536
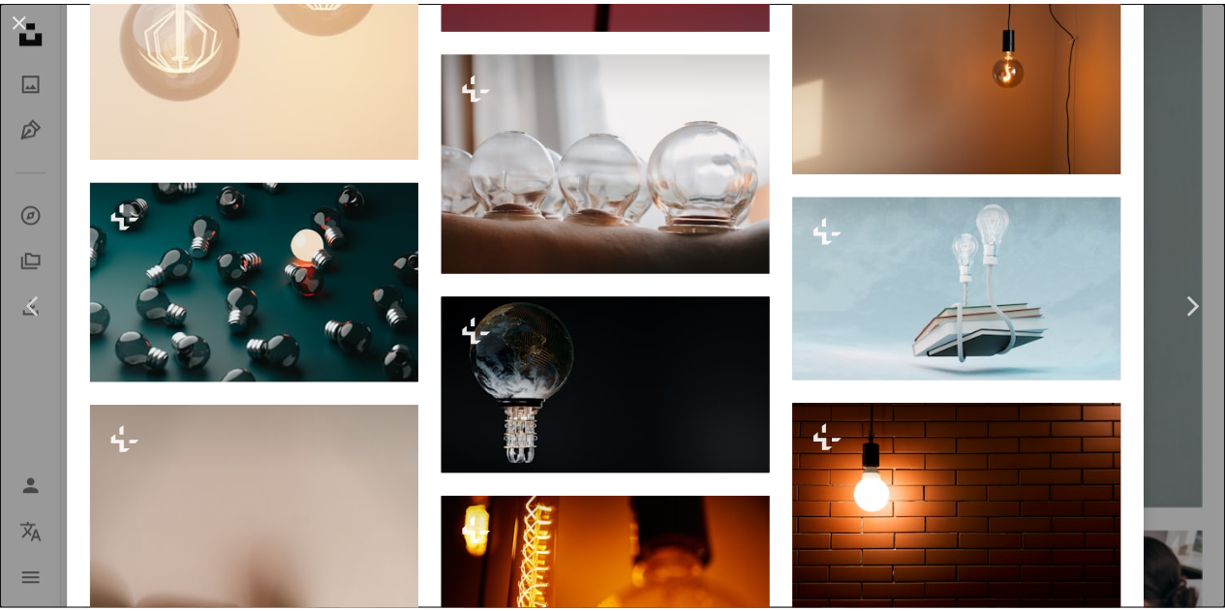
scroll to position [4553, 0]
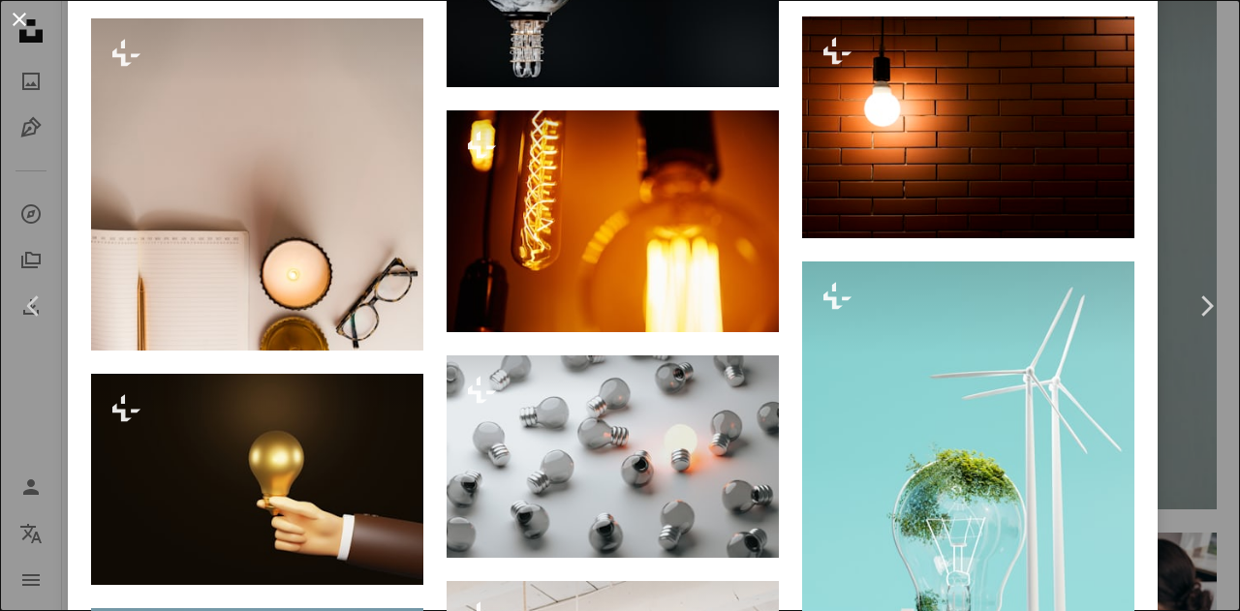
click at [20, 15] on button "An X shape" at bounding box center [19, 19] width 23 height 23
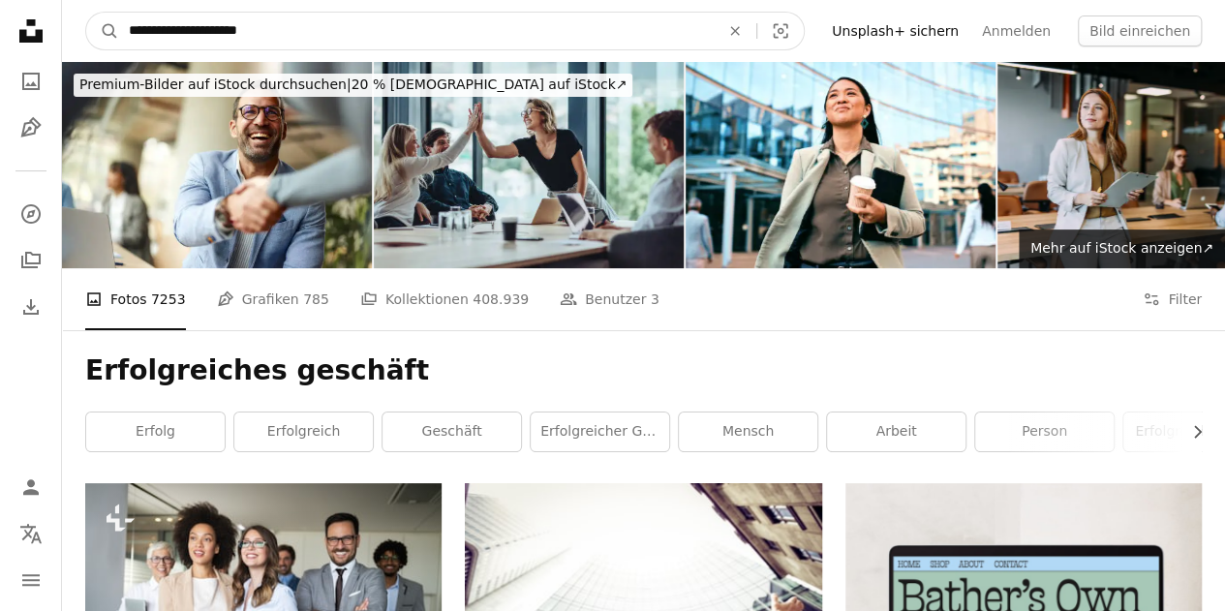
drag, startPoint x: 283, startPoint y: 38, endPoint x: 0, endPoint y: 1, distance: 285.2
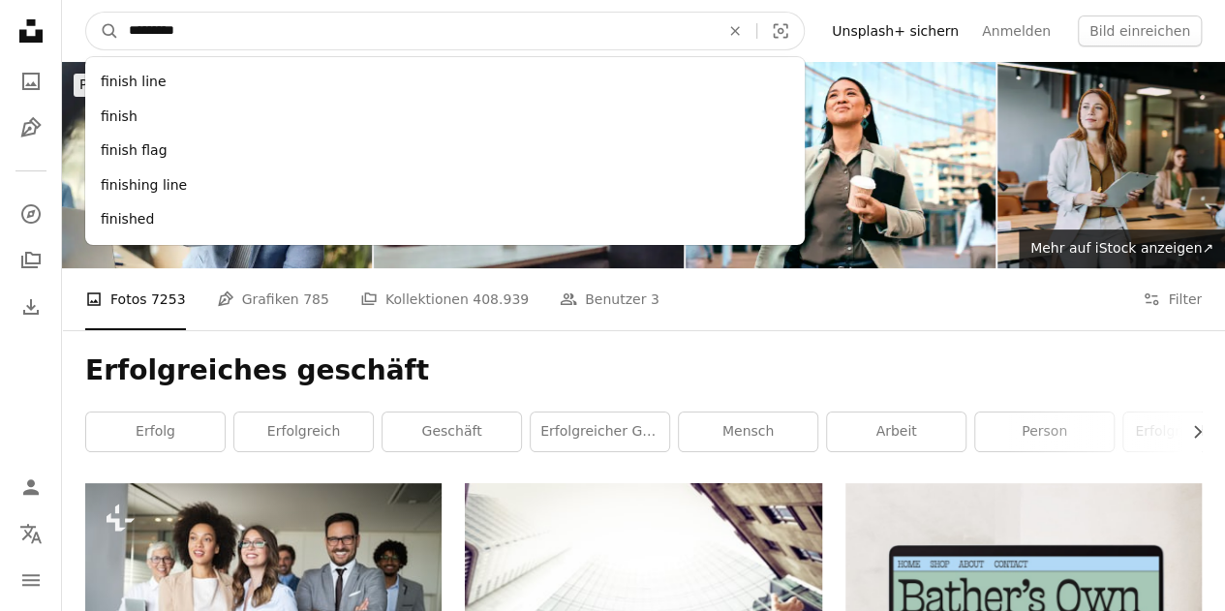
type input "**********"
click button "A magnifying glass" at bounding box center [102, 31] width 33 height 37
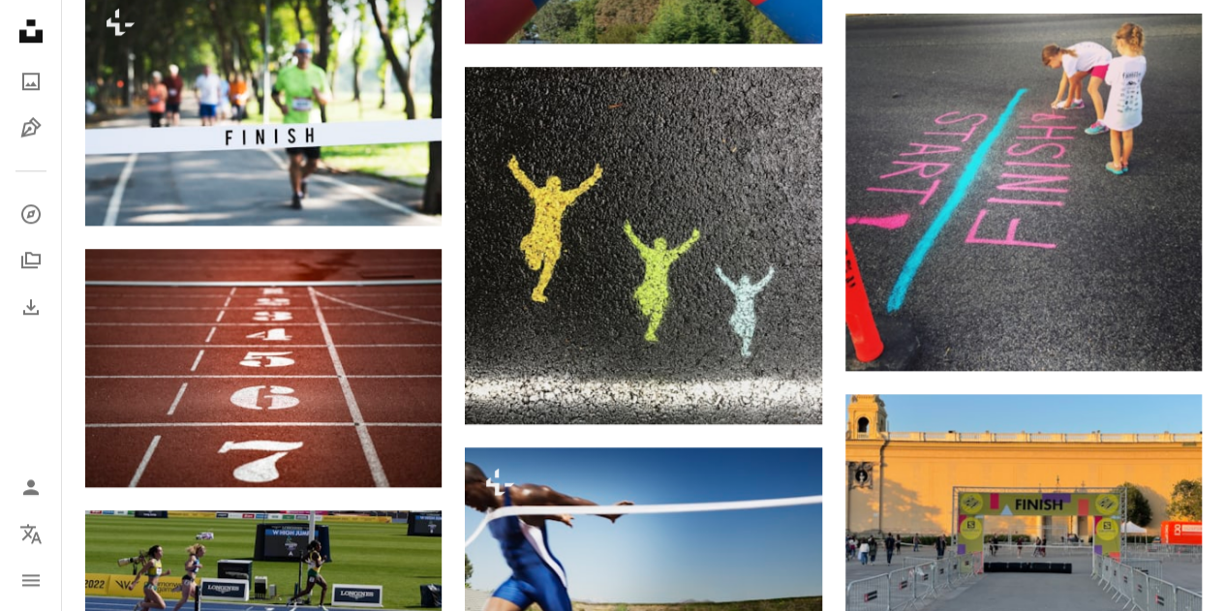
scroll to position [1162, 0]
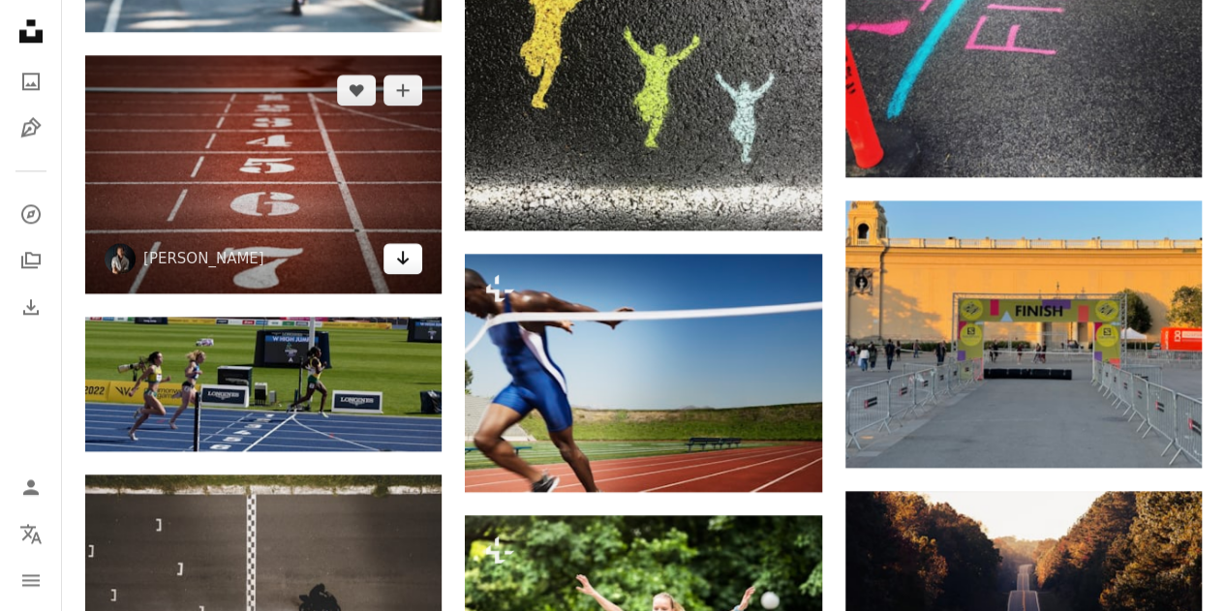
click at [406, 263] on icon "Arrow pointing down" at bounding box center [402, 257] width 15 height 23
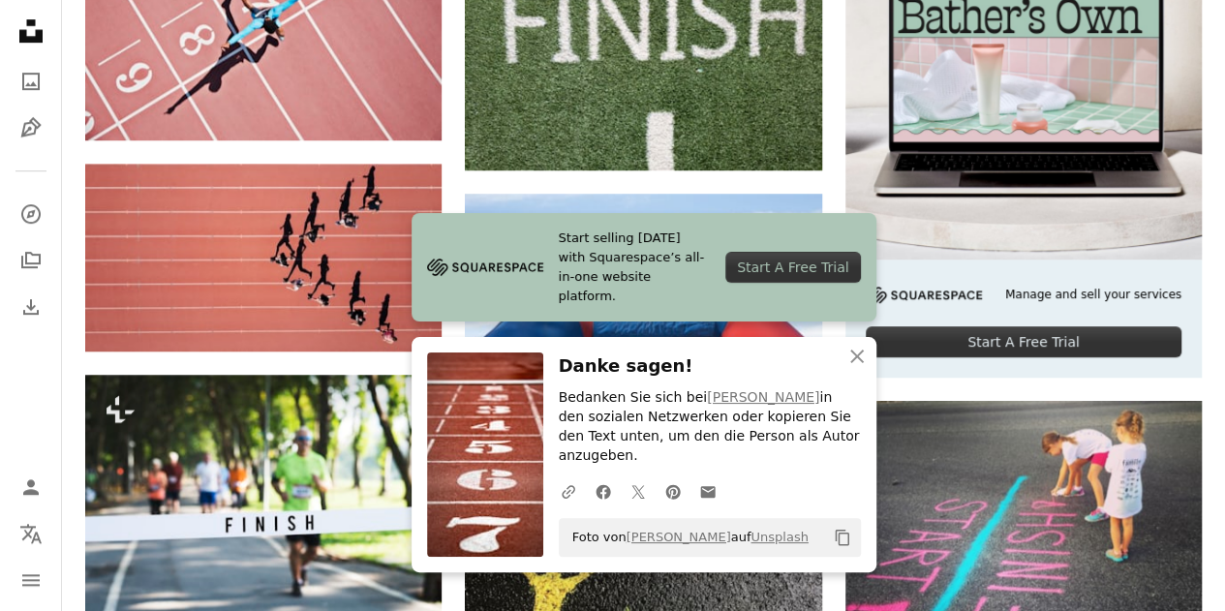
scroll to position [0, 0]
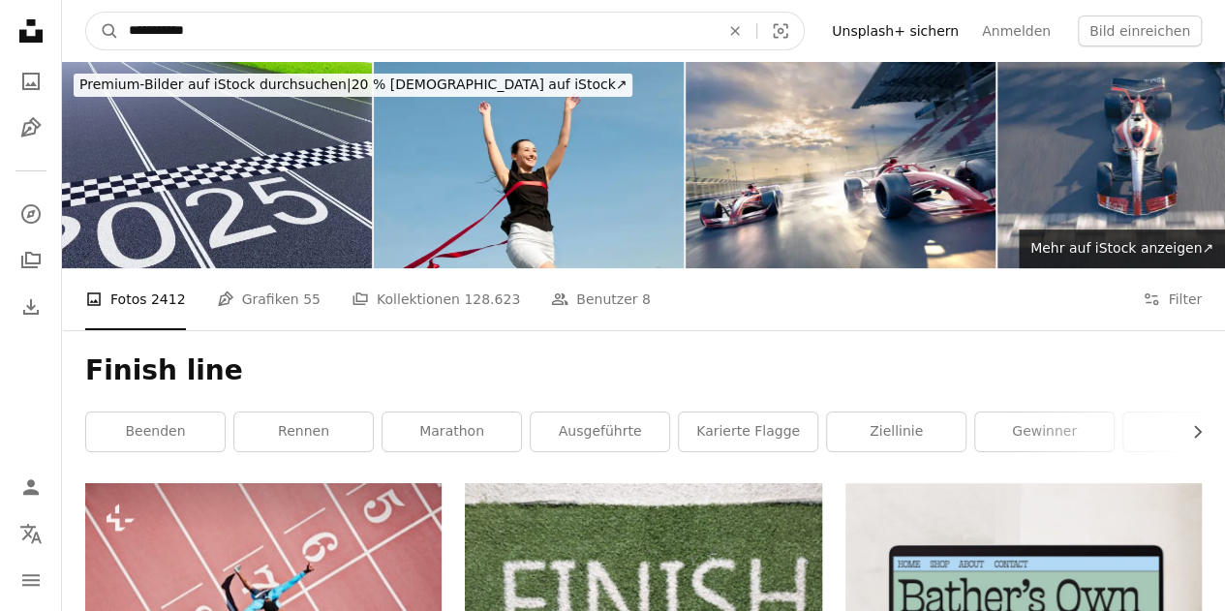
drag, startPoint x: 289, startPoint y: 22, endPoint x: 0, endPoint y: -31, distance: 293.5
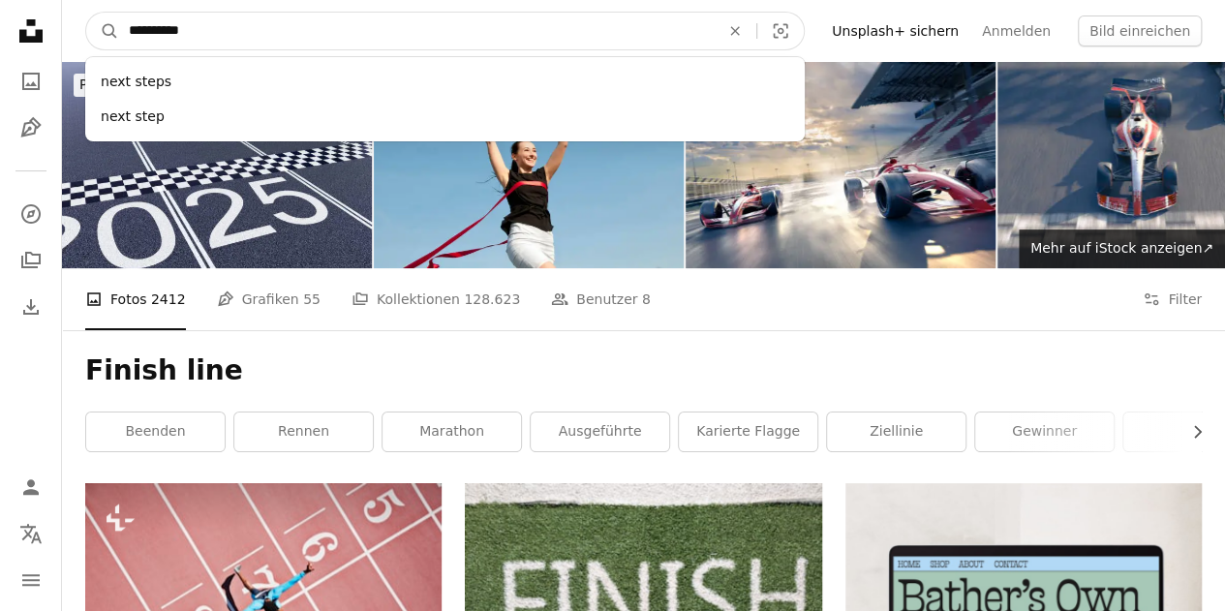
type input "**********"
click button "A magnifying glass" at bounding box center [102, 31] width 33 height 37
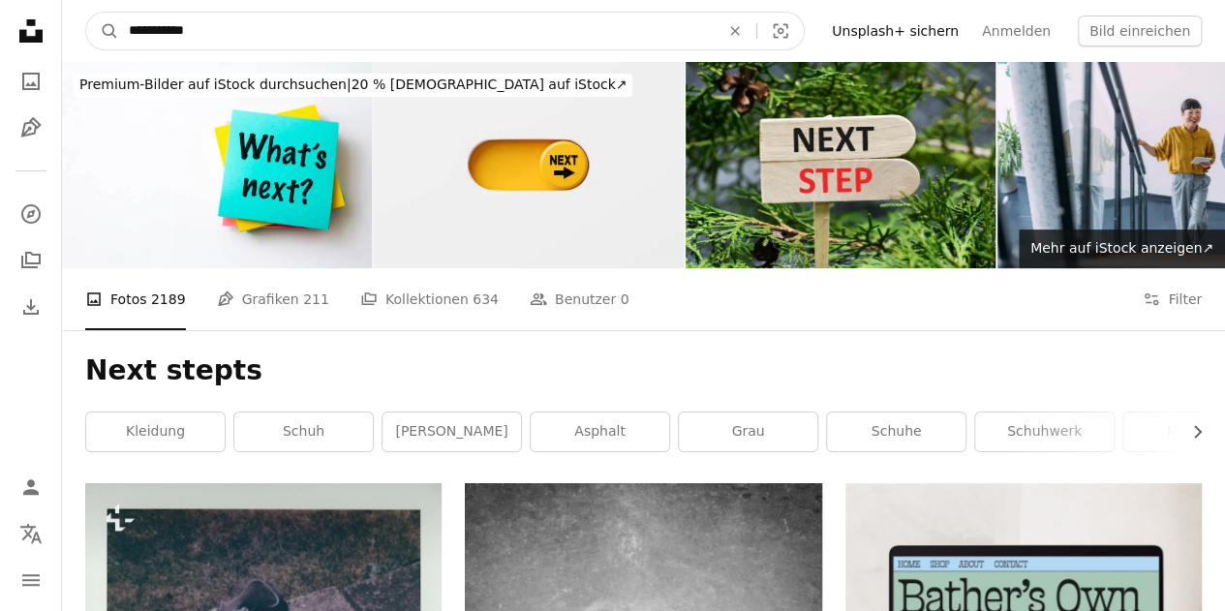
drag, startPoint x: 262, startPoint y: 26, endPoint x: 73, endPoint y: 19, distance: 189.0
click at [73, 19] on nav "**********" at bounding box center [643, 31] width 1163 height 62
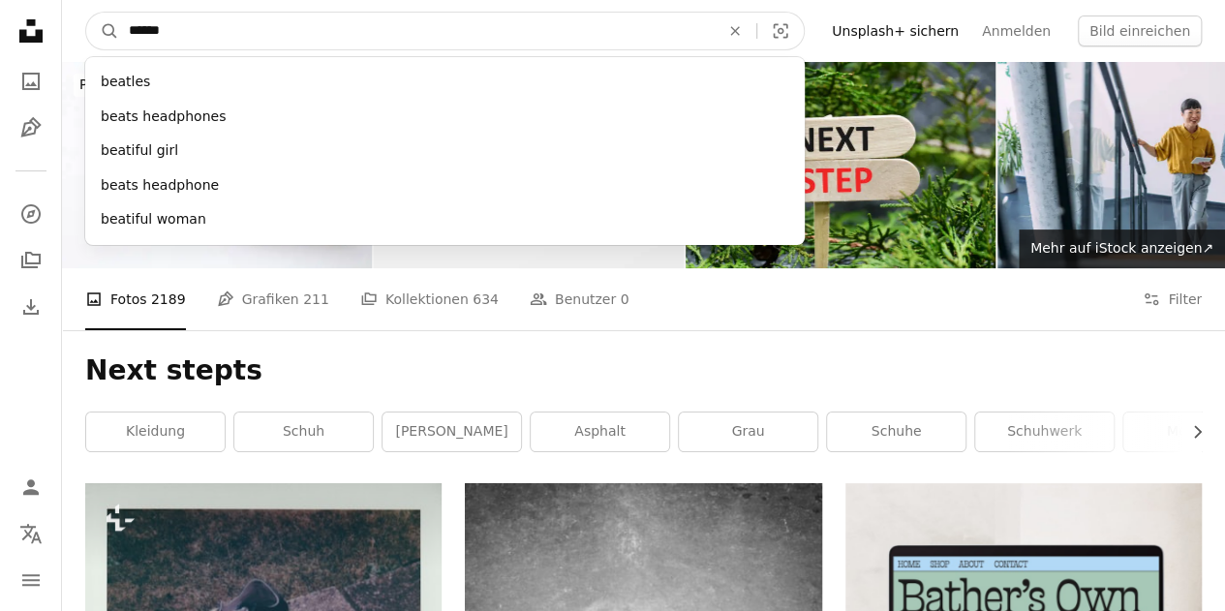
type input "*******"
click button "A magnifying glass" at bounding box center [102, 31] width 33 height 37
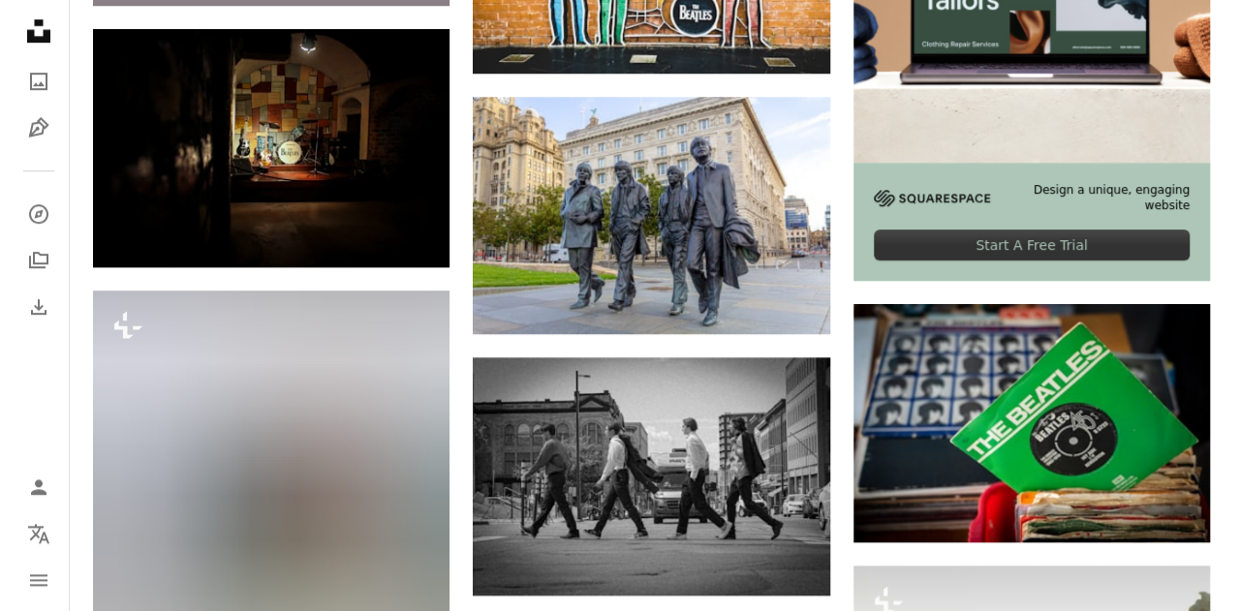
scroll to position [872, 0]
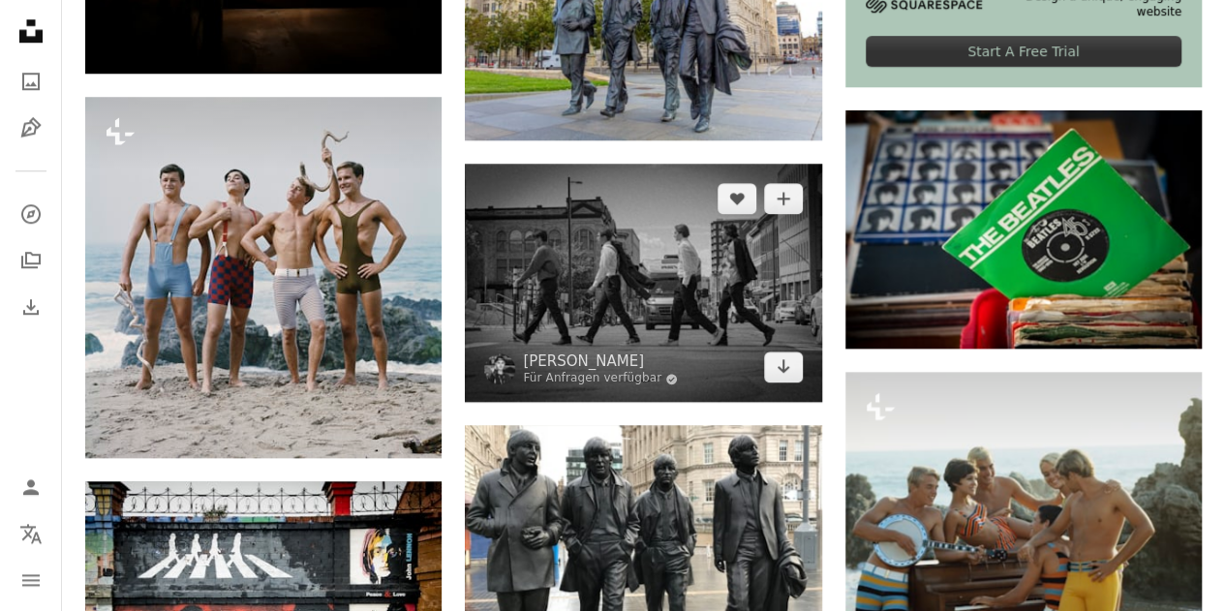
click at [670, 270] on img at bounding box center [643, 283] width 356 height 238
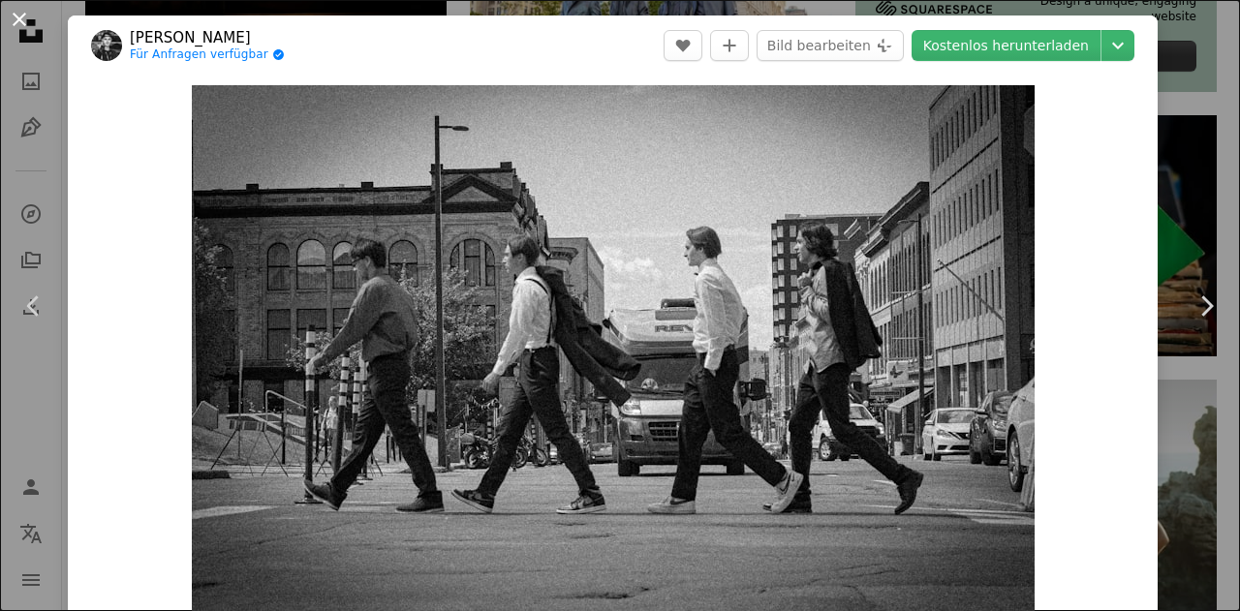
click at [18, 16] on button "An X shape" at bounding box center [19, 19] width 23 height 23
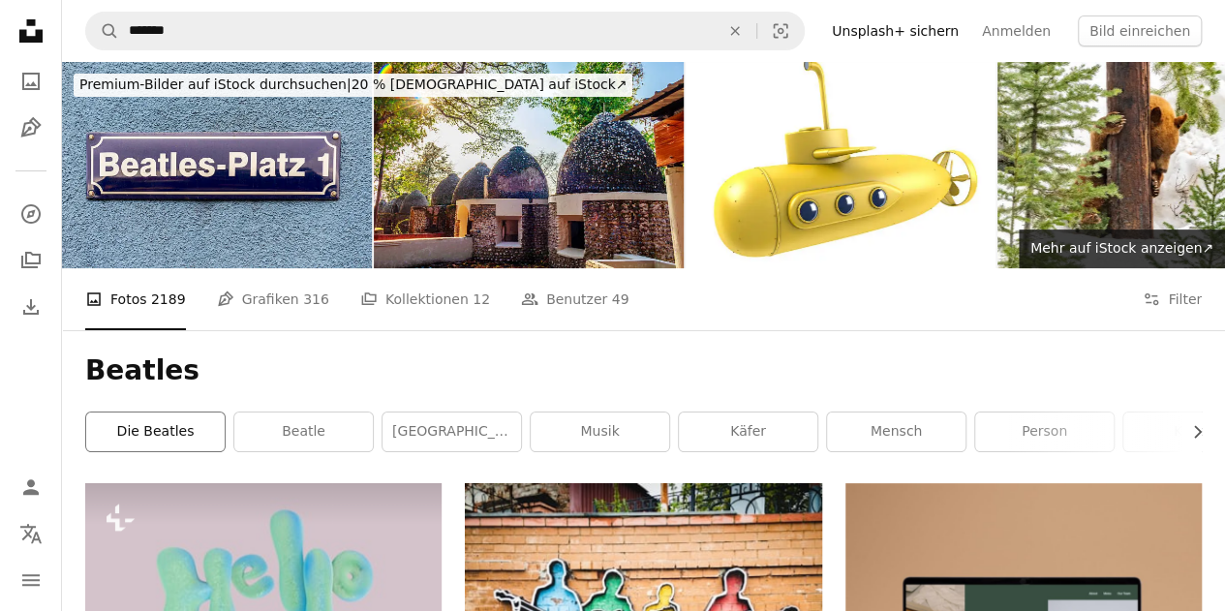
click at [162, 437] on link "Die Beatles" at bounding box center [155, 432] width 139 height 39
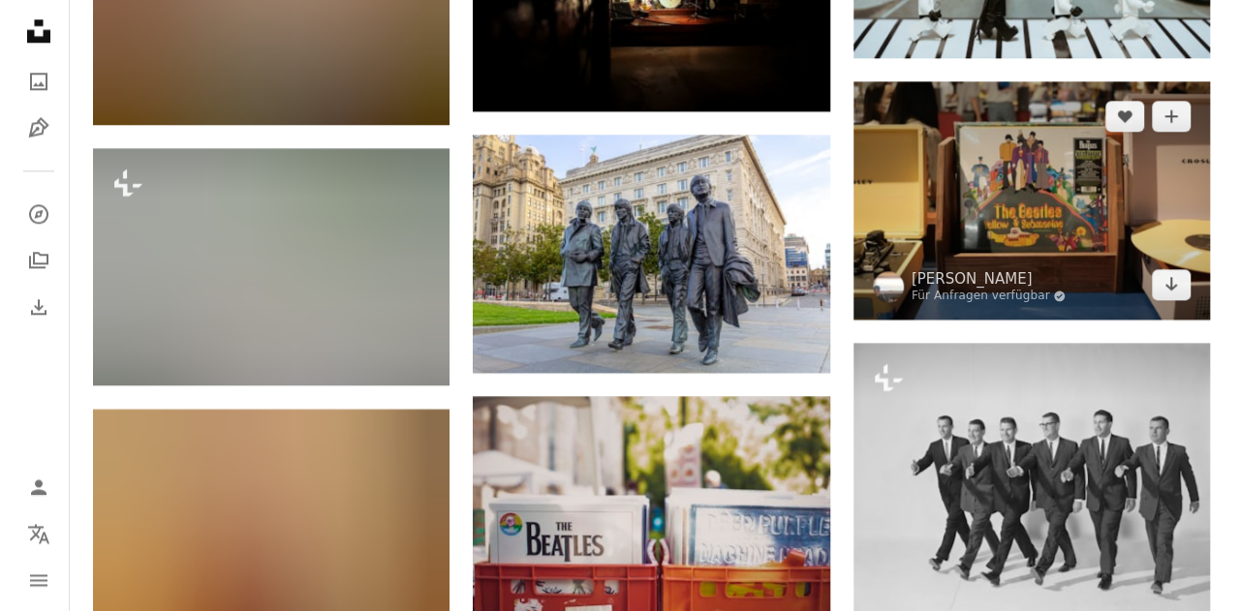
scroll to position [775, 0]
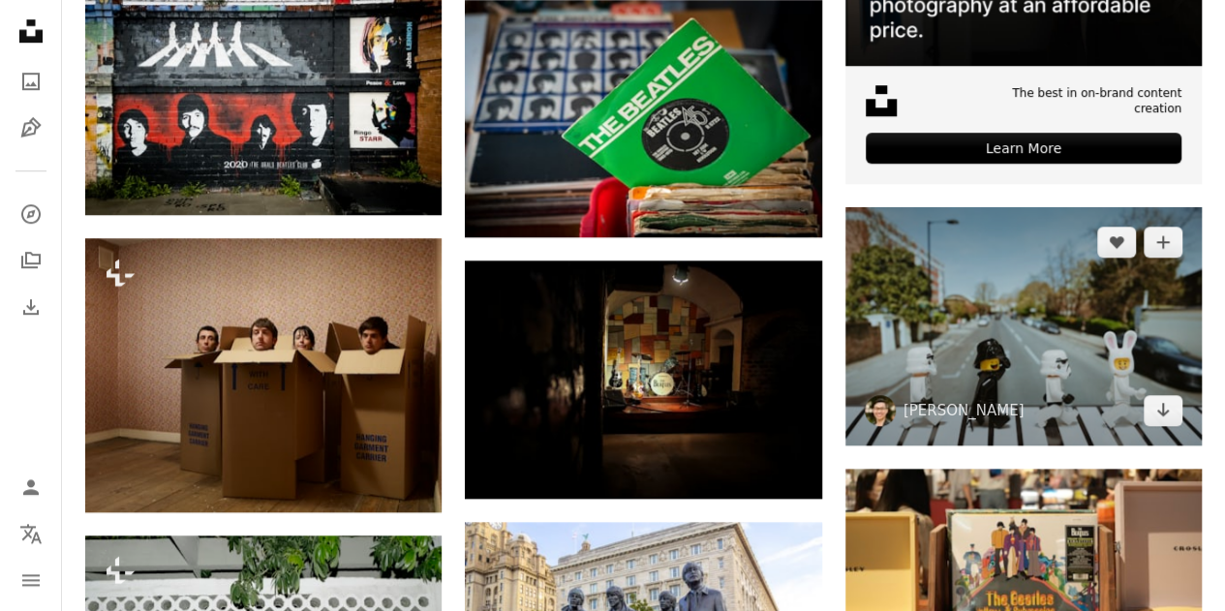
click at [1041, 335] on img at bounding box center [1024, 326] width 356 height 238
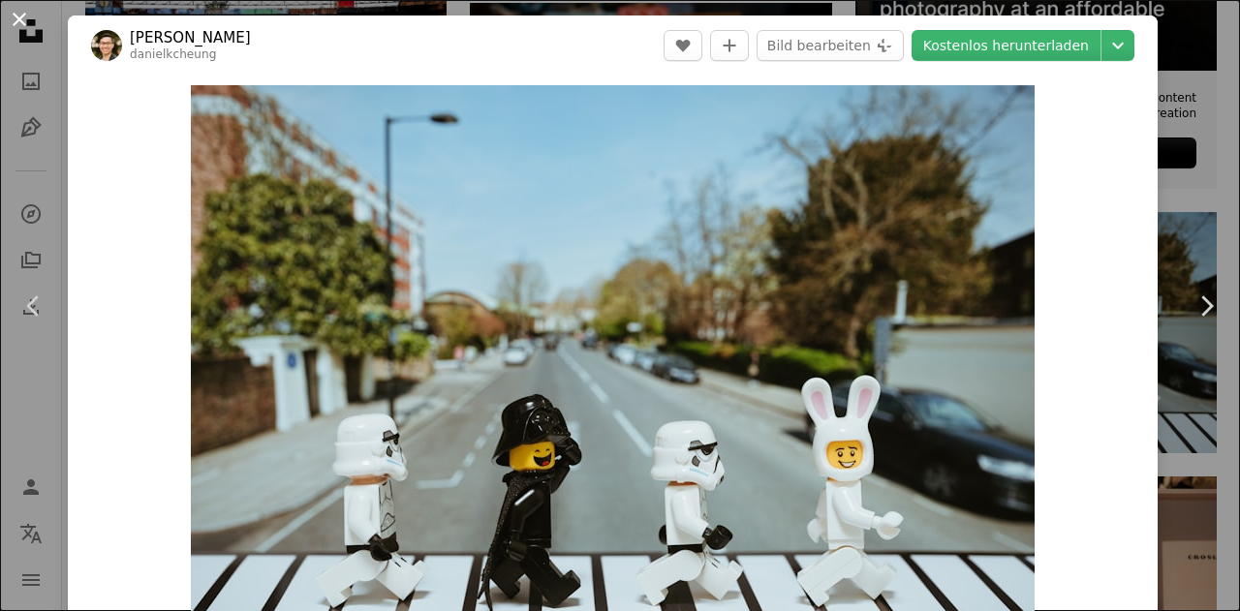
click at [14, 20] on button "An X shape" at bounding box center [19, 19] width 23 height 23
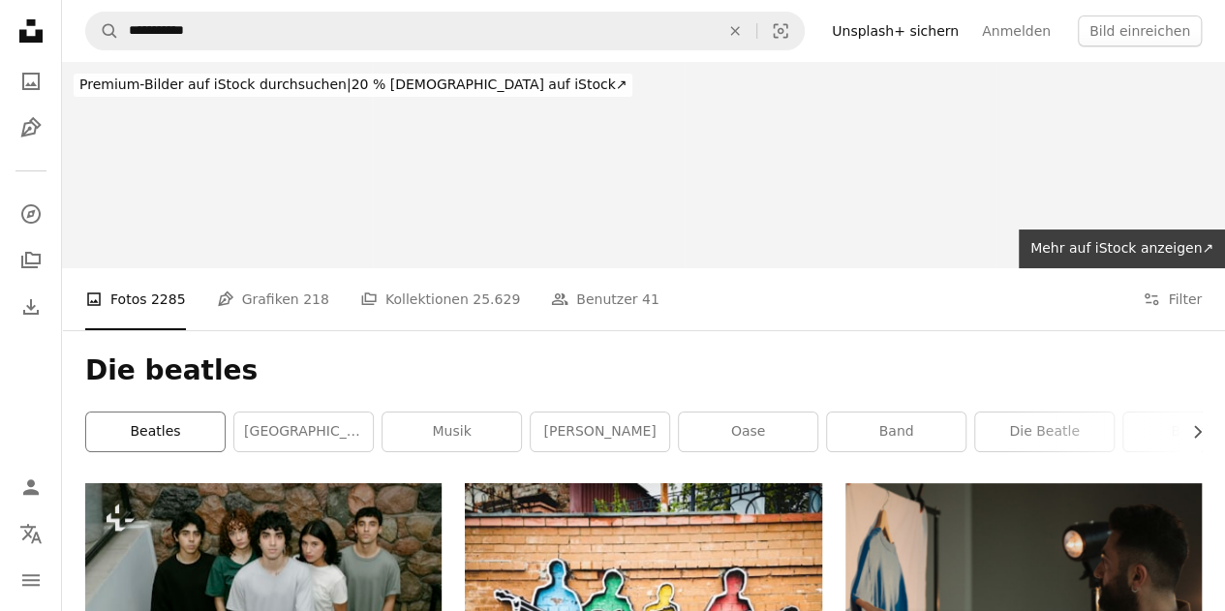
click at [195, 443] on link "Beatles" at bounding box center [155, 432] width 139 height 39
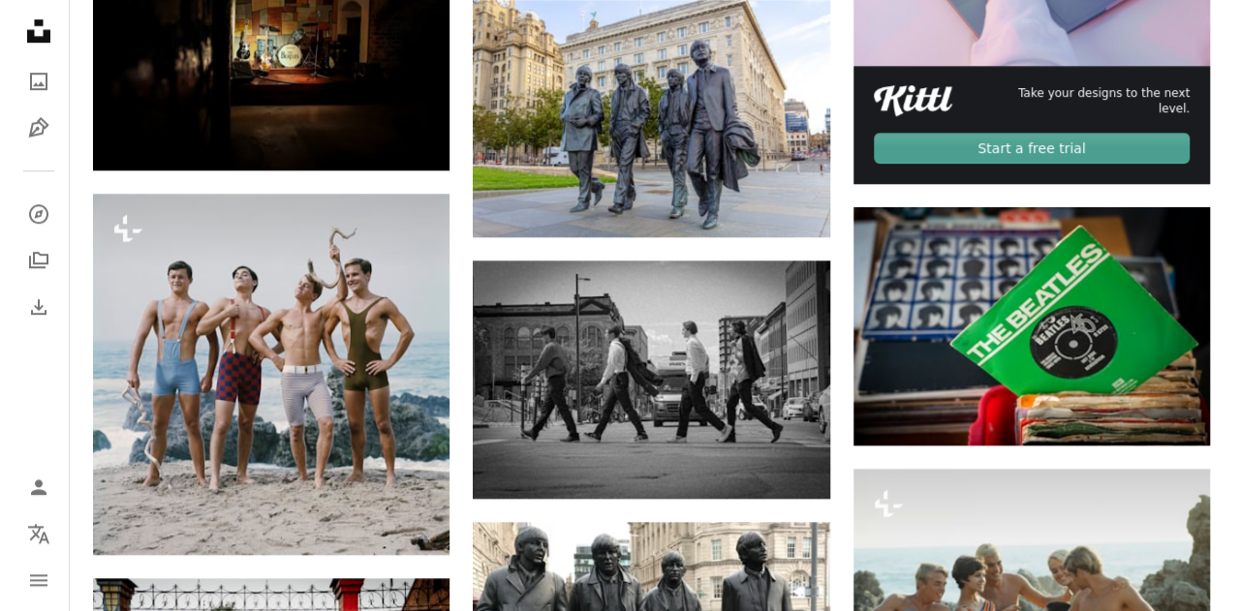
scroll to position [872, 0]
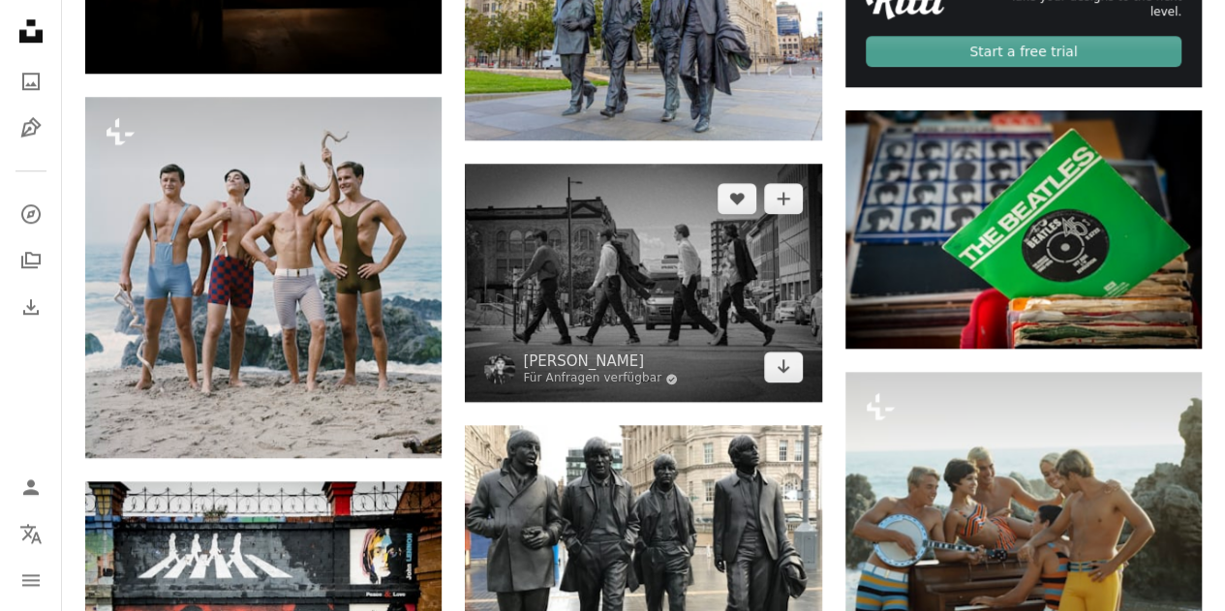
click at [705, 286] on img at bounding box center [643, 283] width 356 height 238
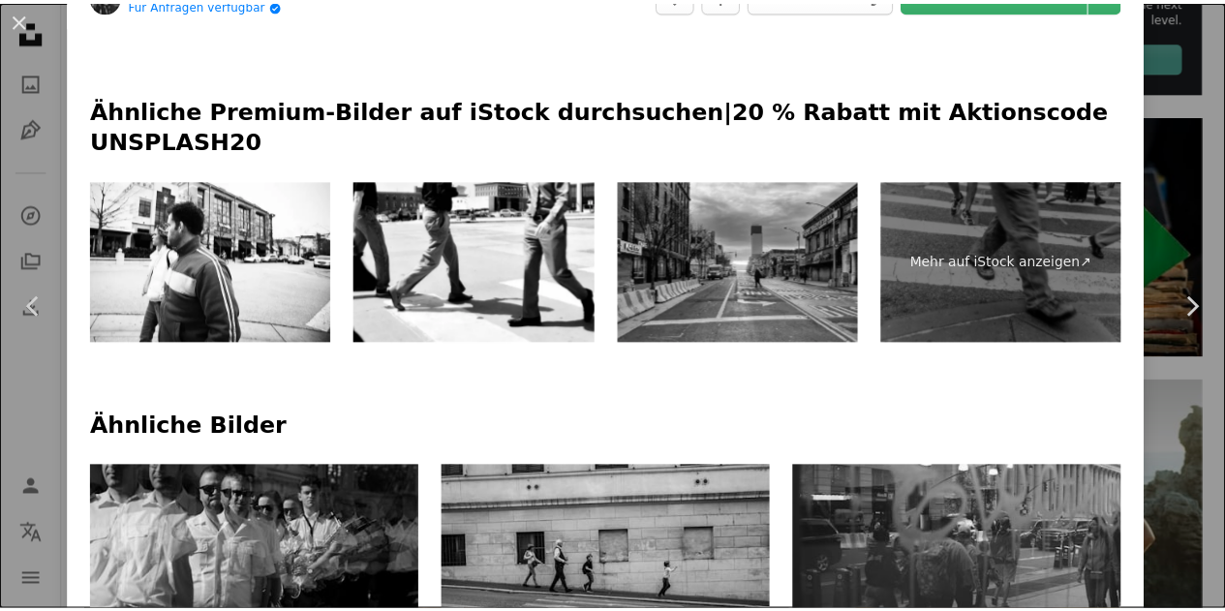
scroll to position [775, 0]
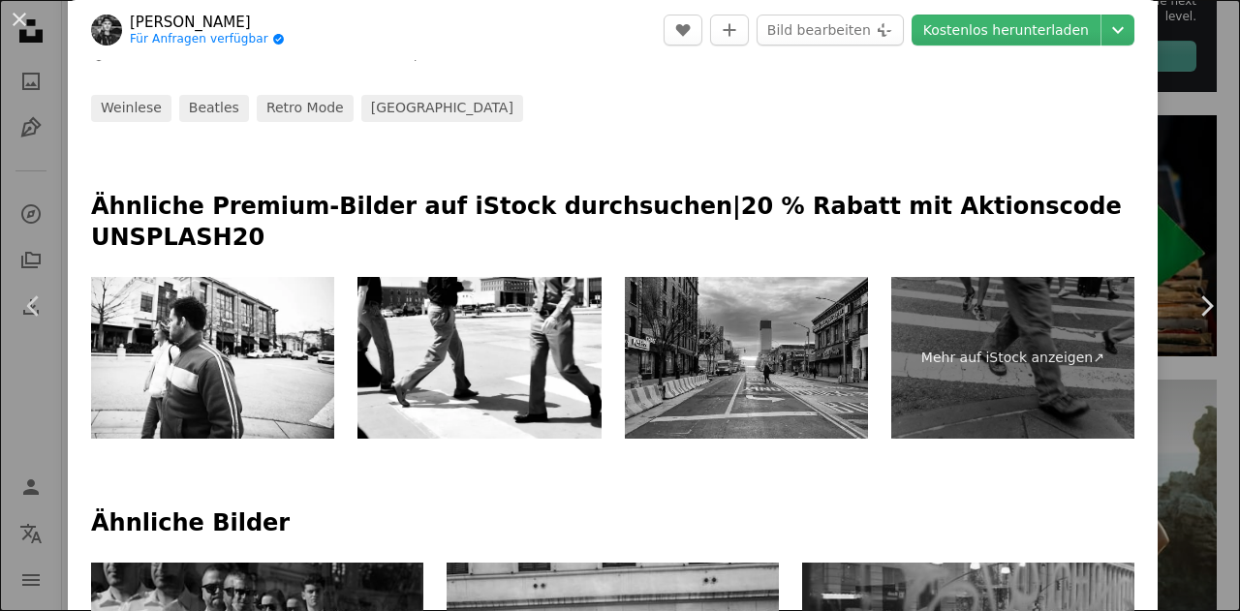
click at [15, 22] on button "An X shape" at bounding box center [19, 19] width 23 height 23
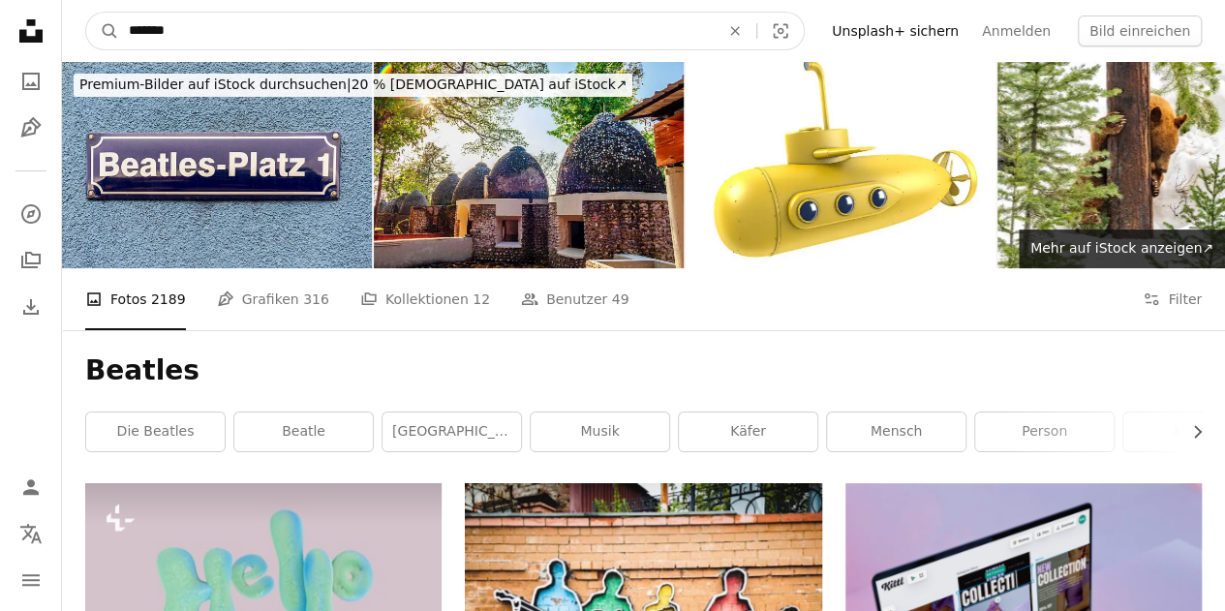
click at [256, 30] on input "*******" at bounding box center [416, 31] width 595 height 37
type input "**********"
click button "A magnifying glass" at bounding box center [102, 31] width 33 height 37
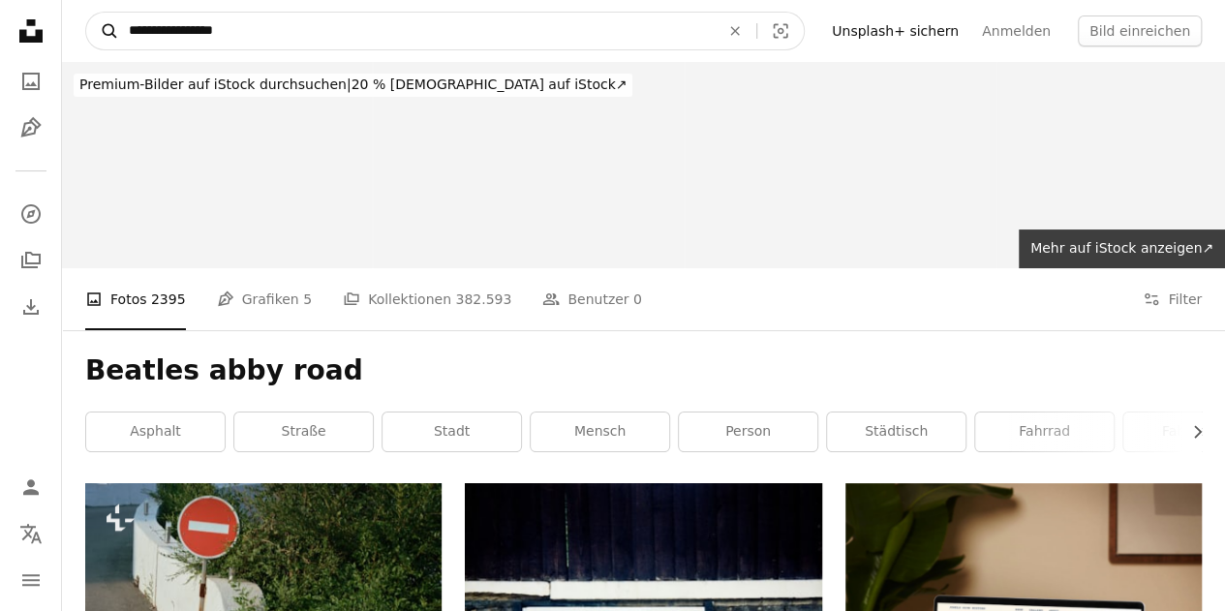
drag, startPoint x: 174, startPoint y: 27, endPoint x: 99, endPoint y: 22, distance: 75.7
click at [99, 22] on form "**********" at bounding box center [445, 31] width 720 height 39
type input "*********"
click button "A magnifying glass" at bounding box center [102, 31] width 33 height 37
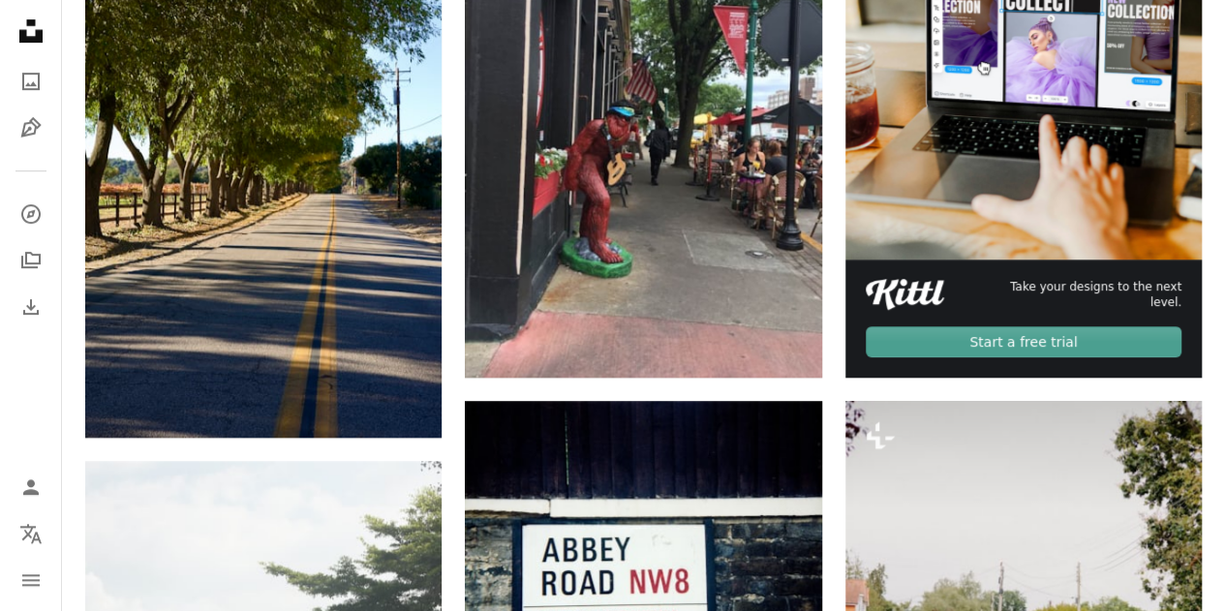
scroll to position [194, 0]
